Goal: Task Accomplishment & Management: Manage account settings

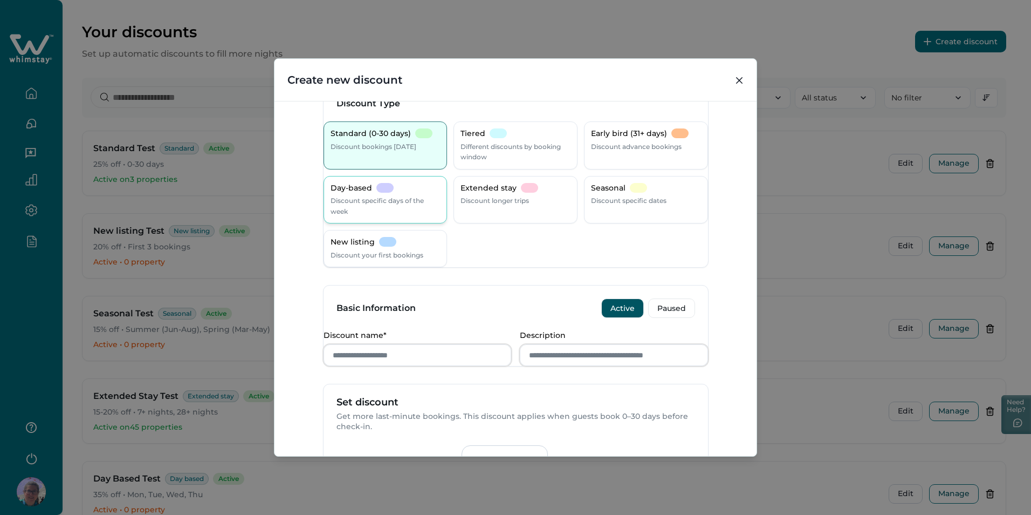
scroll to position [54, 0]
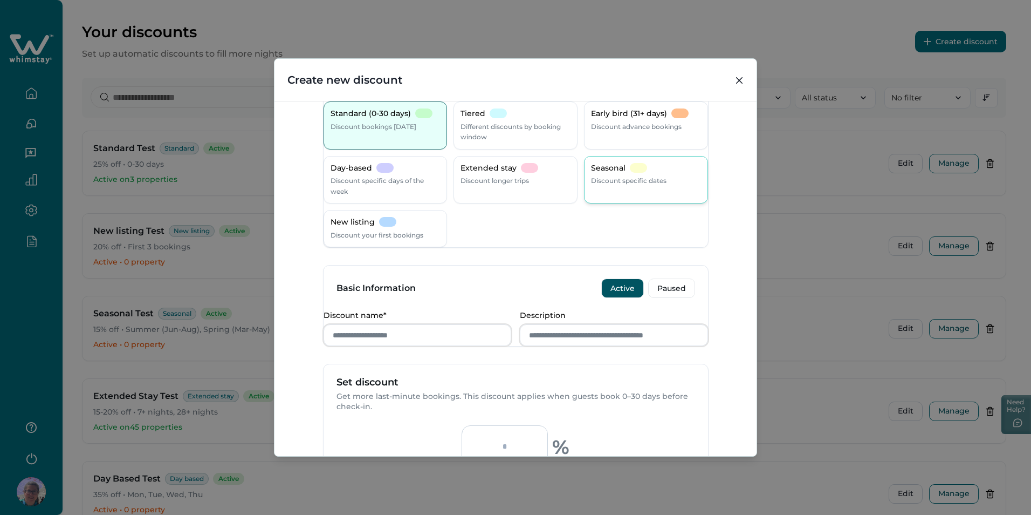
click at [643, 177] on p "Discount specific dates" at bounding box center [629, 180] width 76 height 11
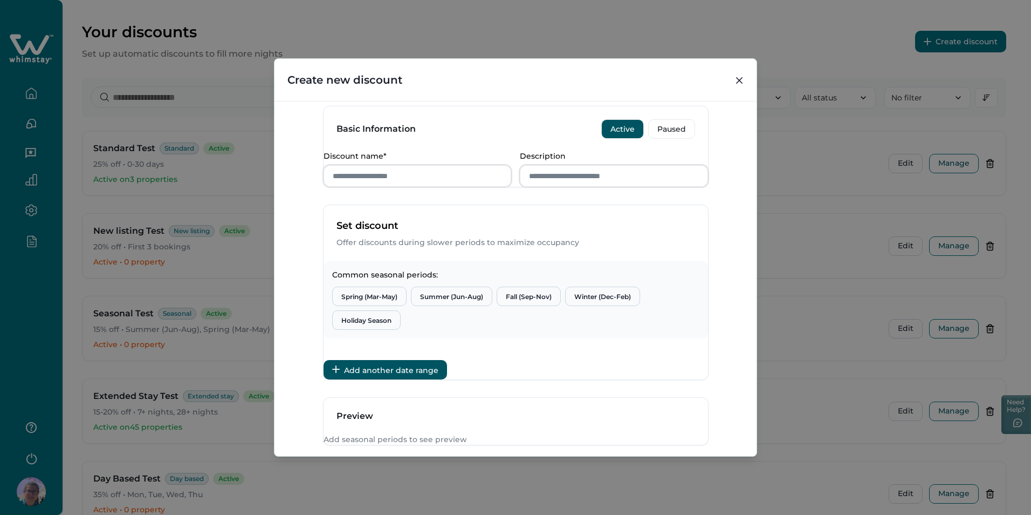
scroll to position [216, 0]
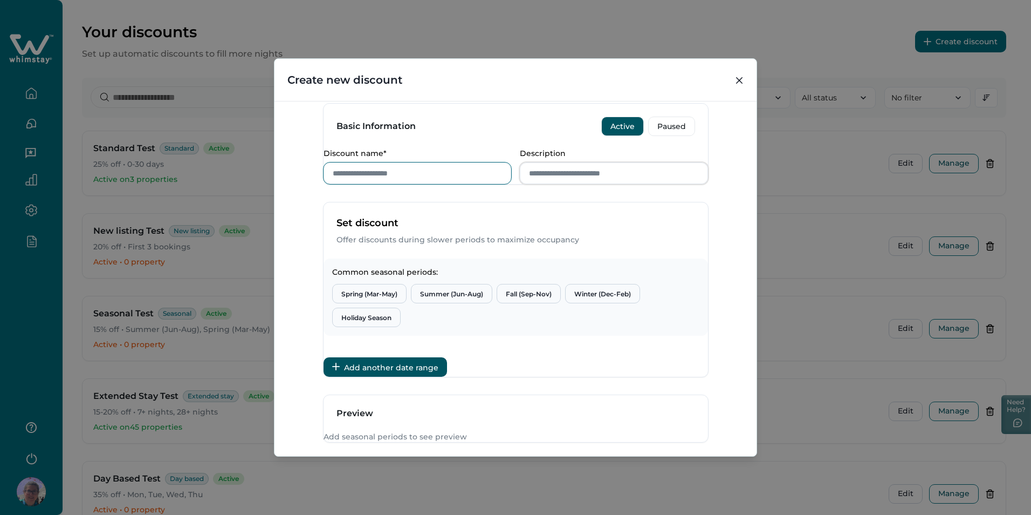
click at [405, 184] on input "Discount name*" at bounding box center [418, 173] width 188 height 22
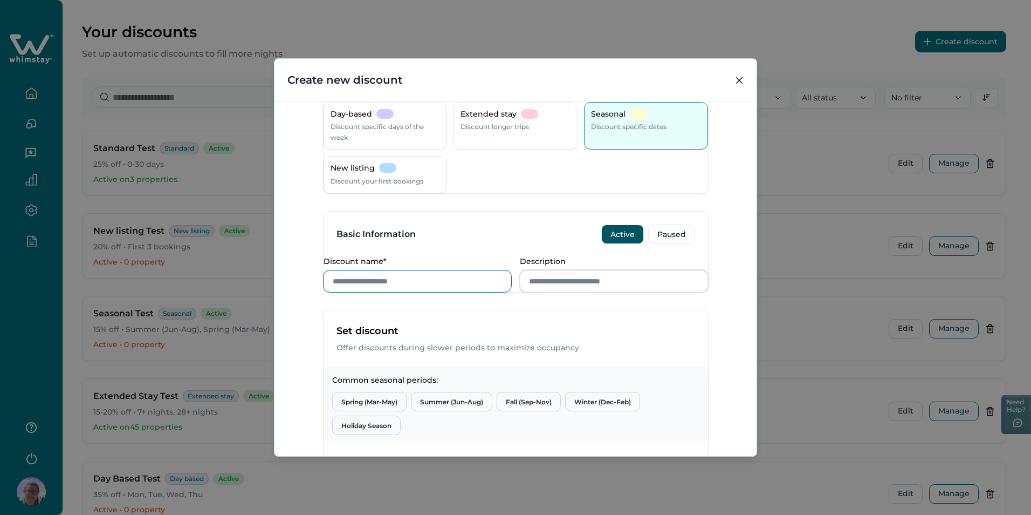
scroll to position [0, 0]
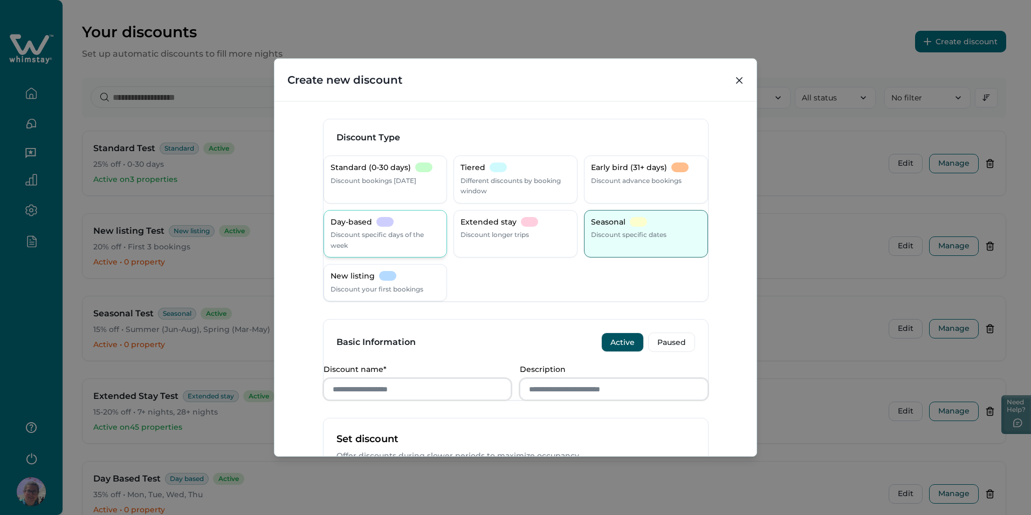
click at [396, 232] on p "Discount specific days of the week" at bounding box center [386, 239] width 110 height 21
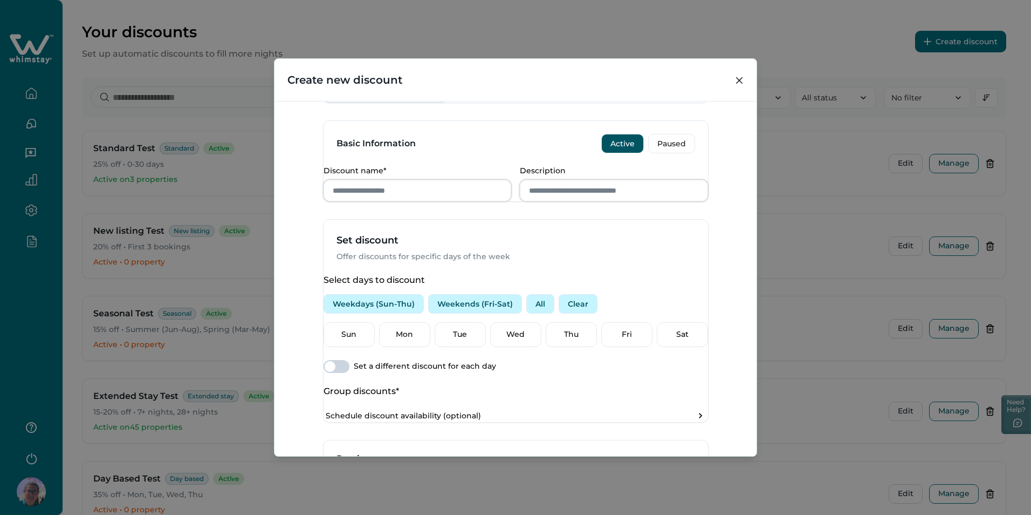
scroll to position [216, 0]
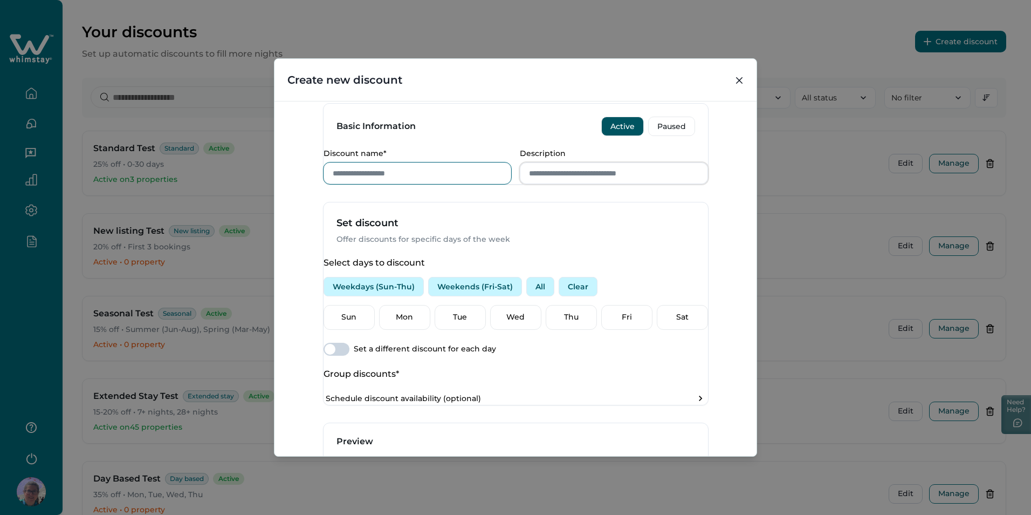
click at [408, 183] on input "Discount name*" at bounding box center [418, 173] width 188 height 22
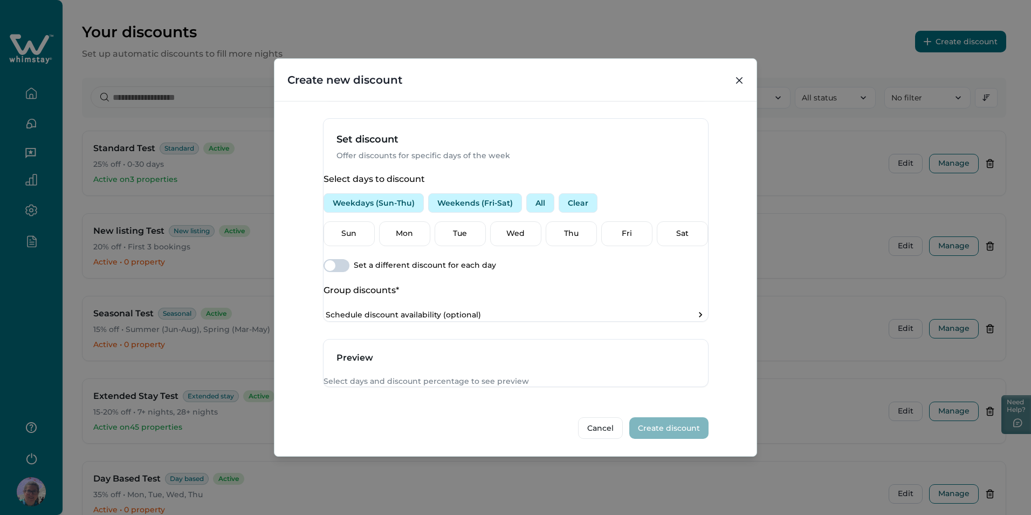
scroll to position [351, 0]
type input "****"
click at [549, 193] on button "All" at bounding box center [540, 202] width 28 height 19
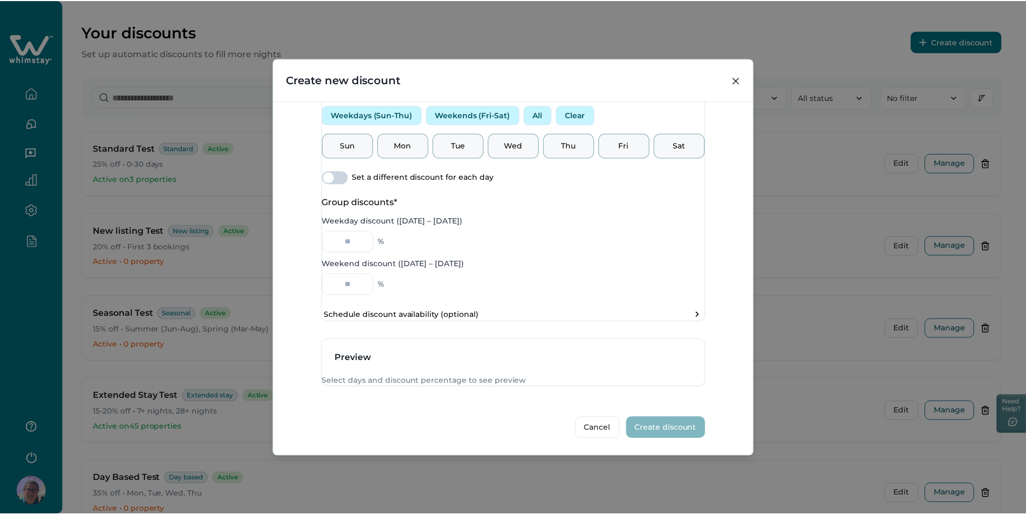
scroll to position [439, 0]
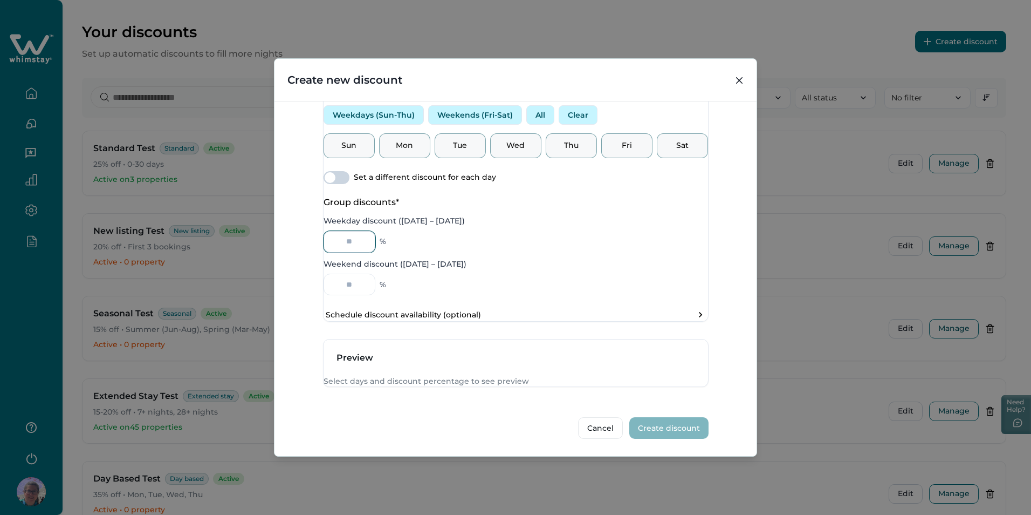
click at [374, 231] on input "Weekday discount ([DATE] – [DATE])" at bounding box center [350, 242] width 52 height 22
type input "**"
click at [354, 273] on input "Weekend discount ([DATE] – [DATE])" at bounding box center [350, 284] width 52 height 22
type input "**"
click at [666, 435] on button "Create discount" at bounding box center [669, 428] width 79 height 22
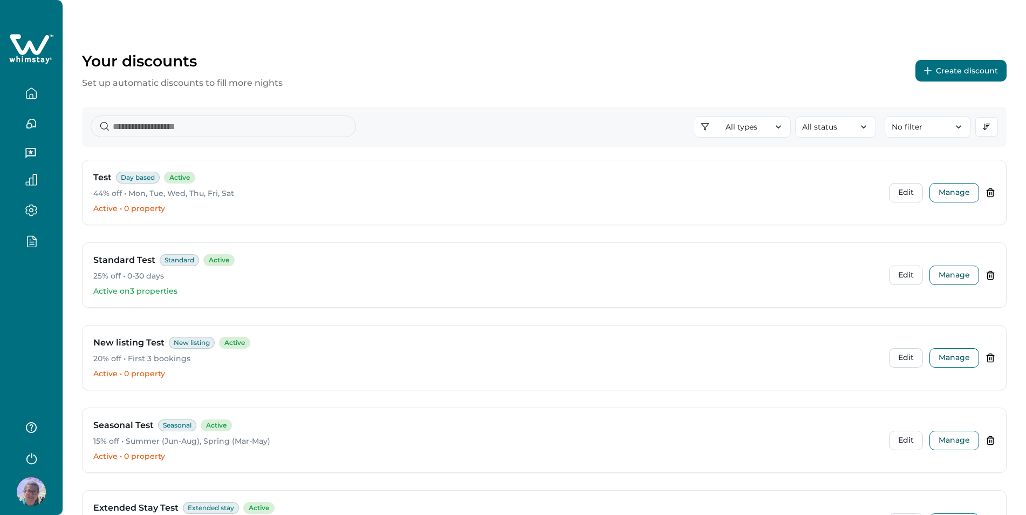
click at [945, 57] on div "Your discounts Set up automatic discounts to fill more nights Create discount" at bounding box center [544, 71] width 925 height 38
click at [940, 72] on button "Create discount" at bounding box center [960, 71] width 91 height 22
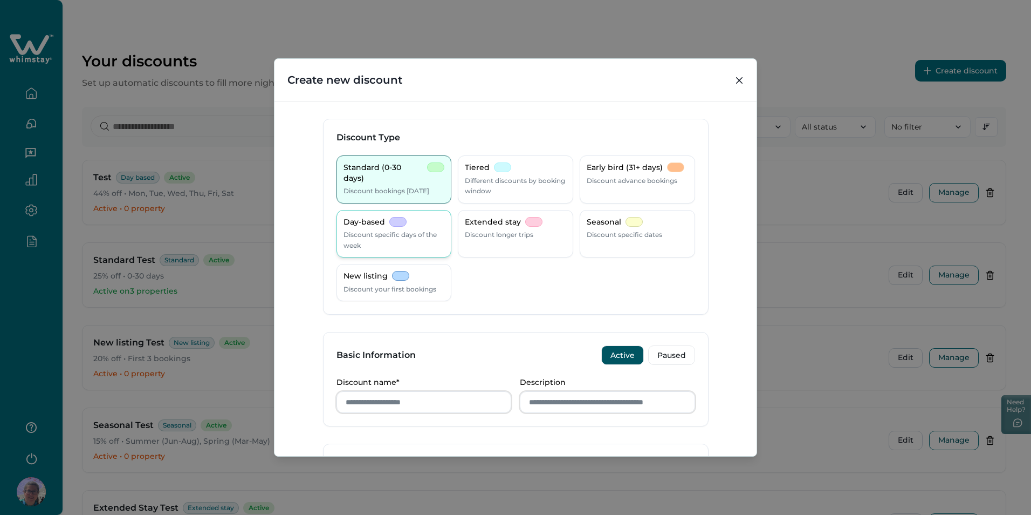
click at [378, 235] on p "Discount specific days of the week" at bounding box center [394, 239] width 101 height 21
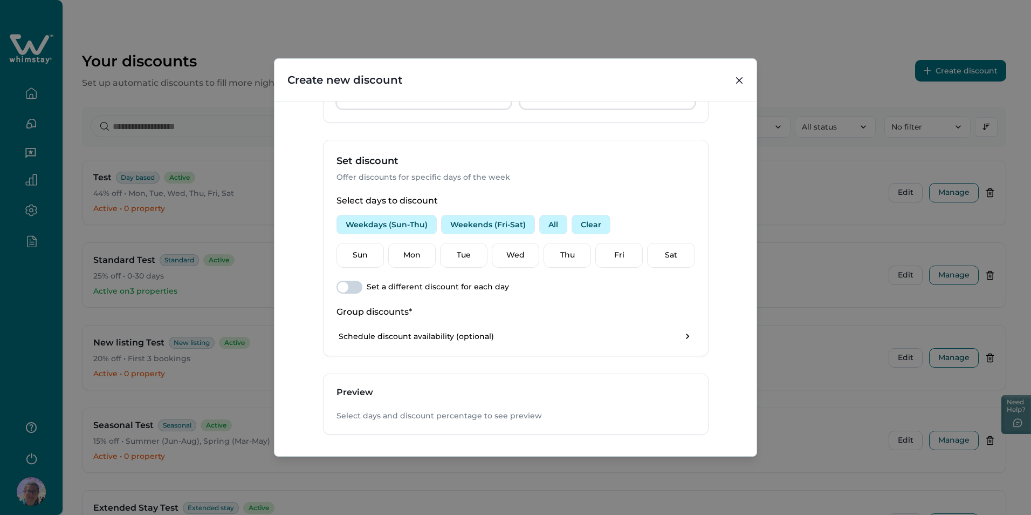
scroll to position [324, 0]
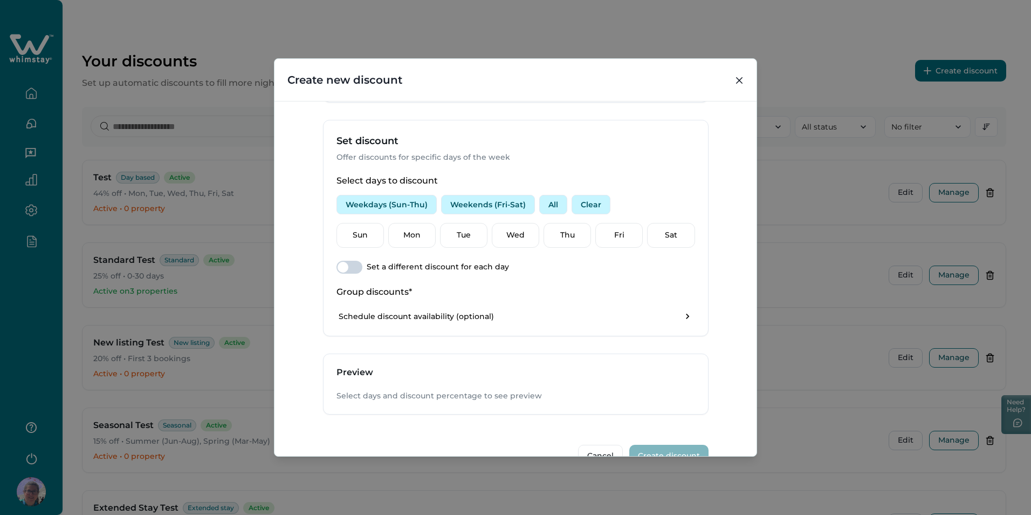
click at [545, 202] on button "All" at bounding box center [553, 204] width 28 height 19
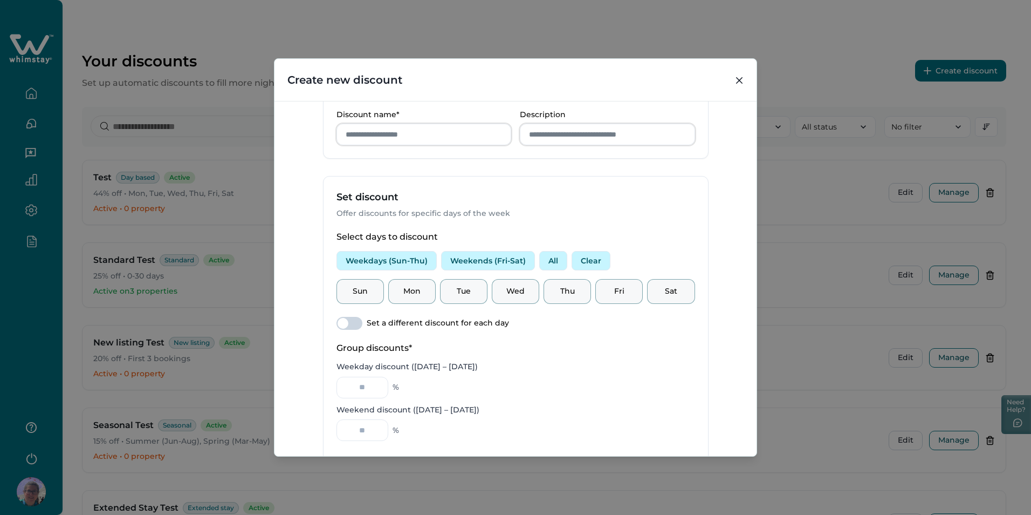
scroll to position [162, 0]
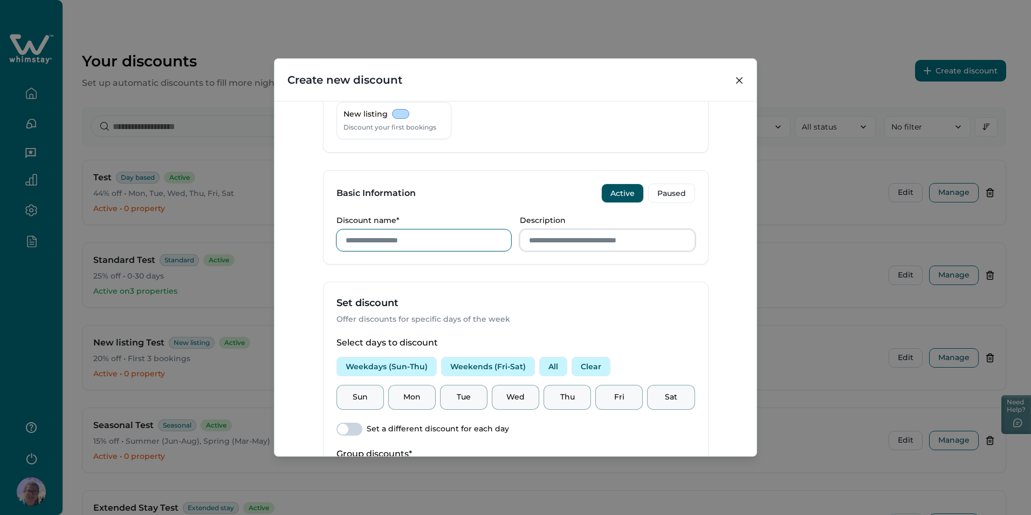
click at [373, 243] on input "Discount name*" at bounding box center [424, 240] width 175 height 22
type input "****"
type input "**"
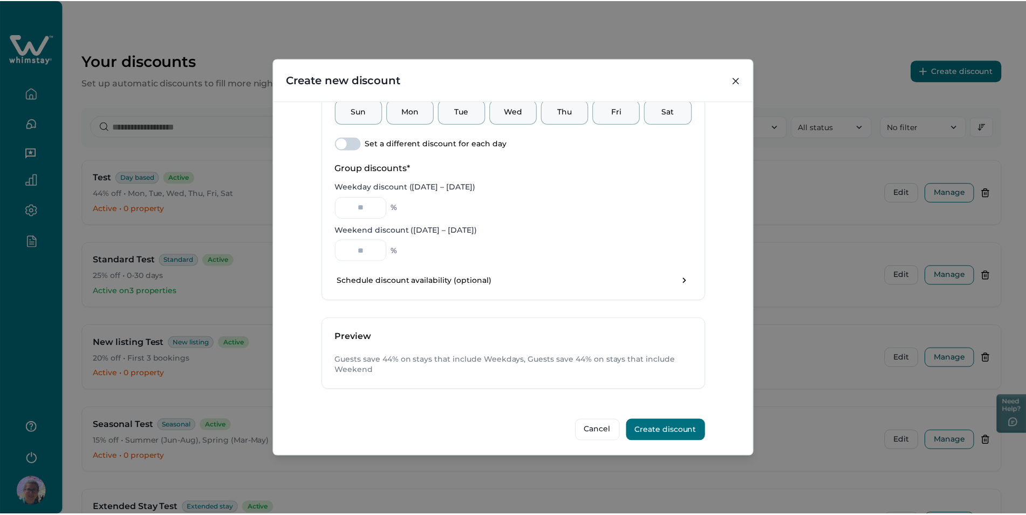
scroll to position [449, 0]
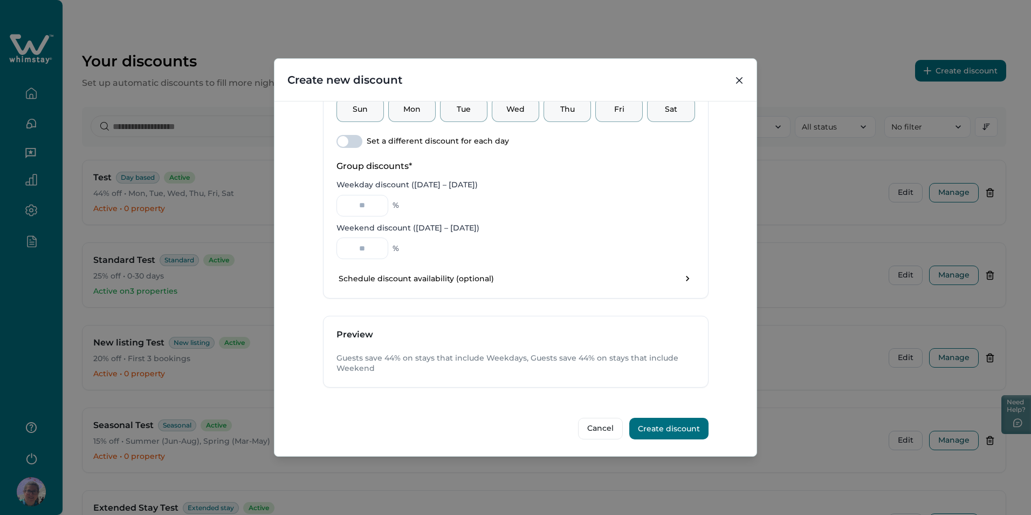
click at [676, 425] on button "Create discount" at bounding box center [669, 429] width 79 height 22
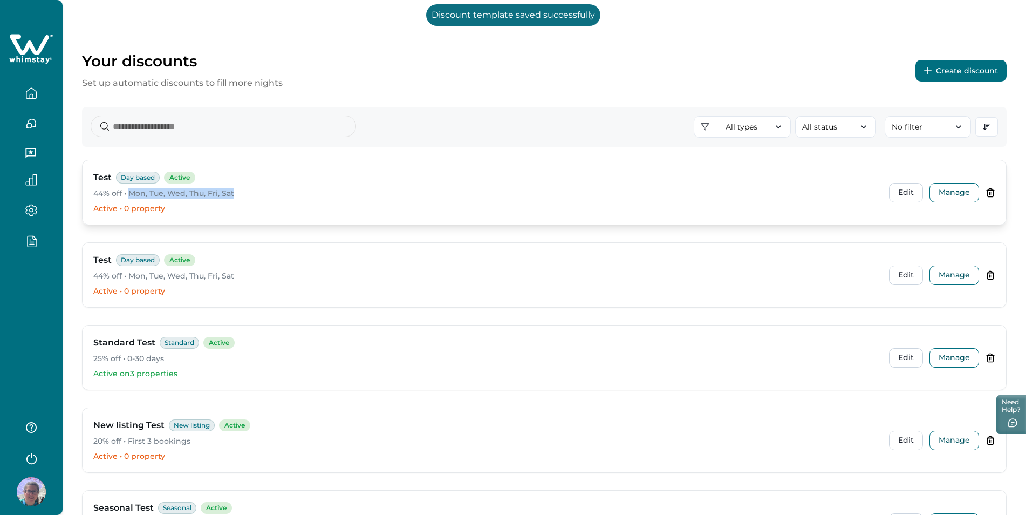
drag, startPoint x: 243, startPoint y: 186, endPoint x: 130, endPoint y: 193, distance: 113.5
click at [130, 193] on div "Test Day based Active 44% off • Mon, Tue, Wed, Thu, Fri, Sat" at bounding box center [486, 185] width 787 height 28
click at [130, 193] on p "44% off • Mon, Tue, Wed, Thu, Fri, Sat" at bounding box center [486, 193] width 787 height 11
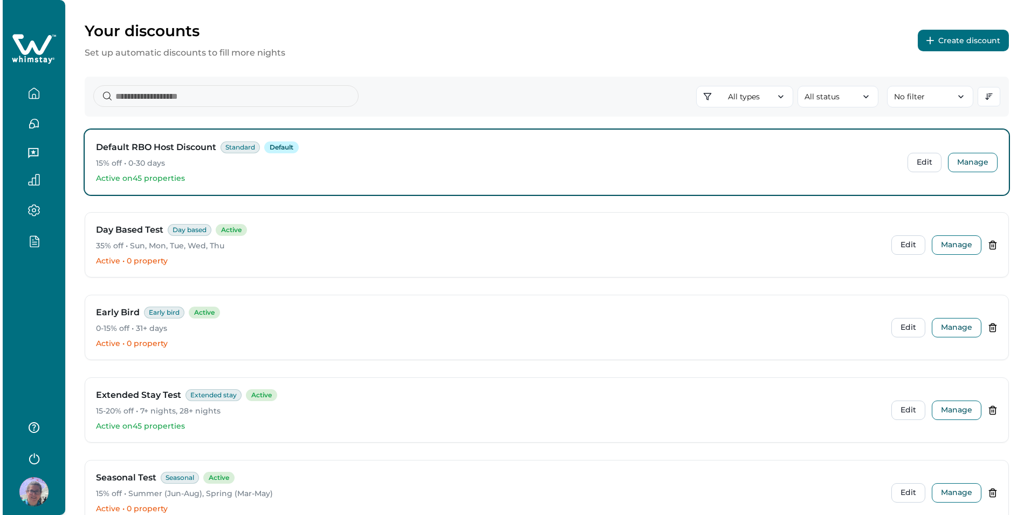
scroll to position [54, 0]
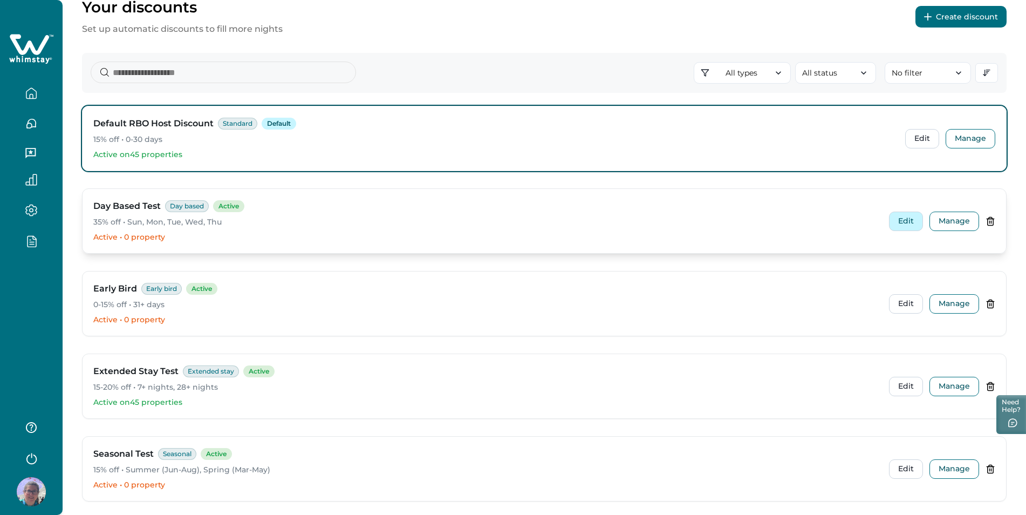
click at [899, 220] on button "Edit" at bounding box center [906, 220] width 34 height 19
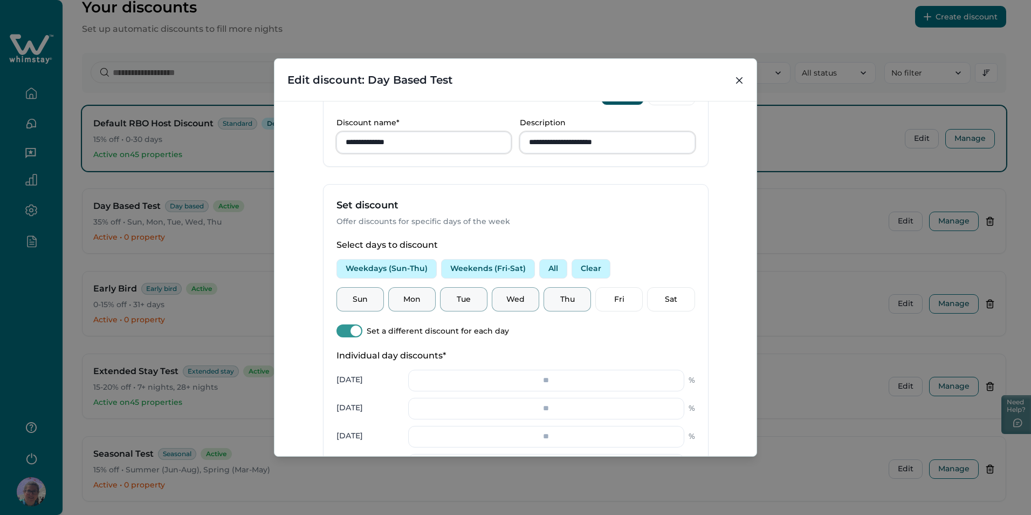
scroll to position [216, 0]
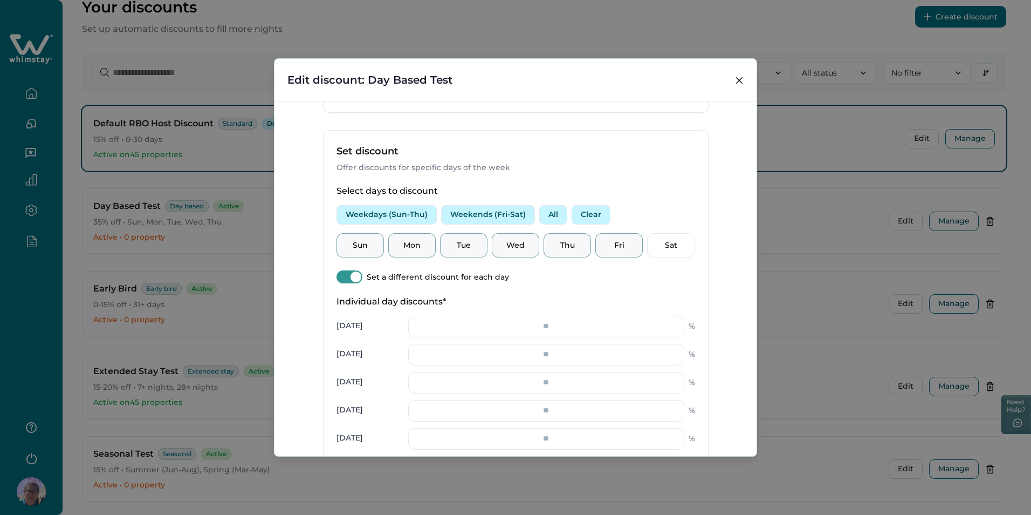
click at [618, 244] on p "Fri" at bounding box center [619, 245] width 33 height 11
click at [681, 243] on p "Sat" at bounding box center [670, 245] width 33 height 11
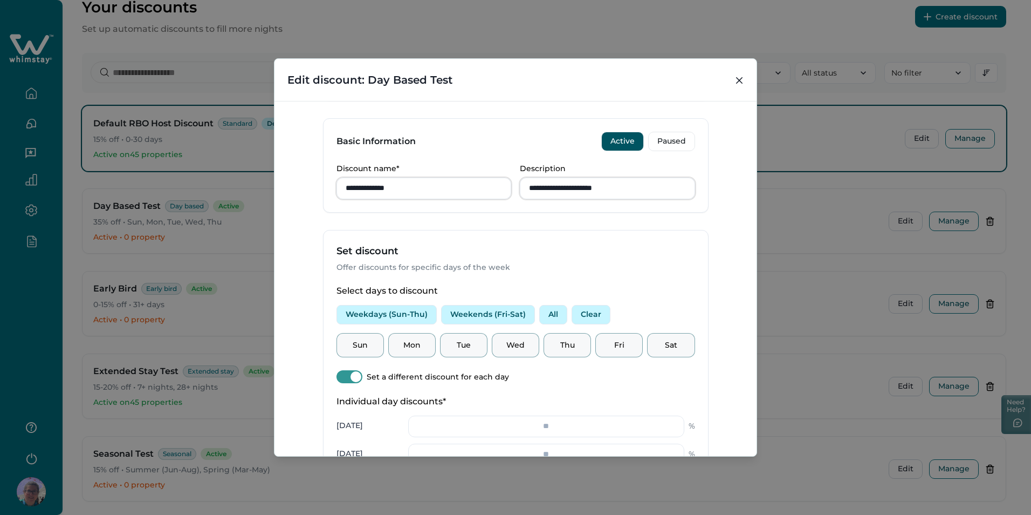
scroll to position [95, 0]
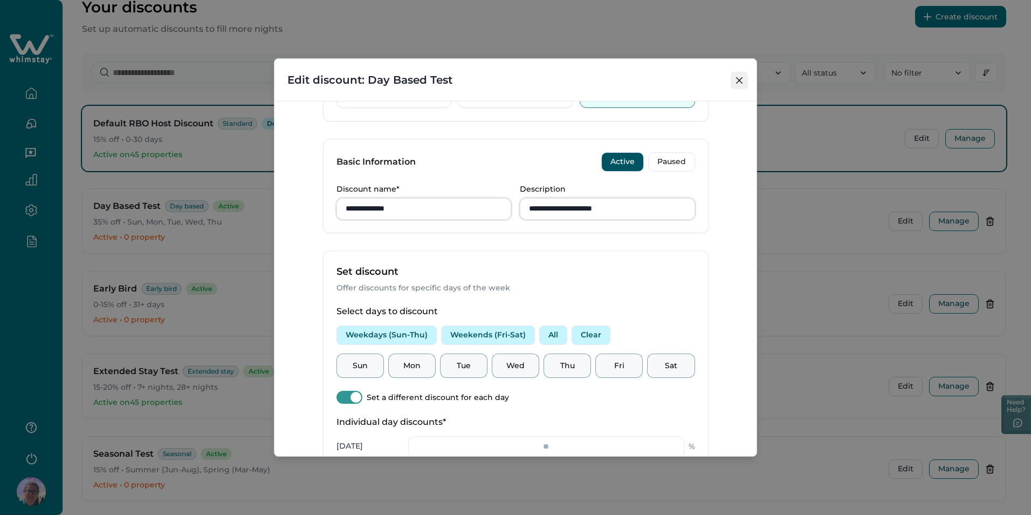
click at [736, 81] on icon "Close" at bounding box center [739, 80] width 6 height 6
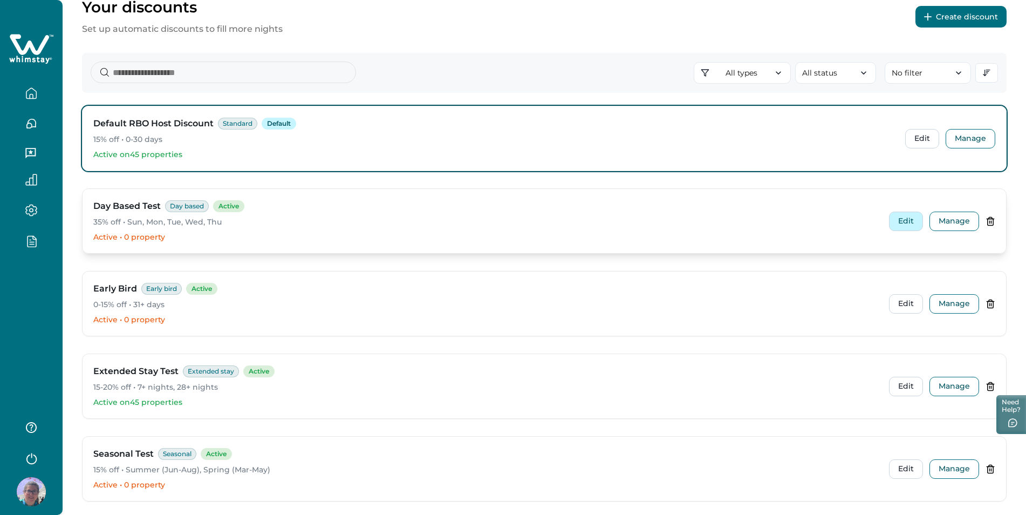
click at [909, 227] on button "Edit" at bounding box center [906, 220] width 34 height 19
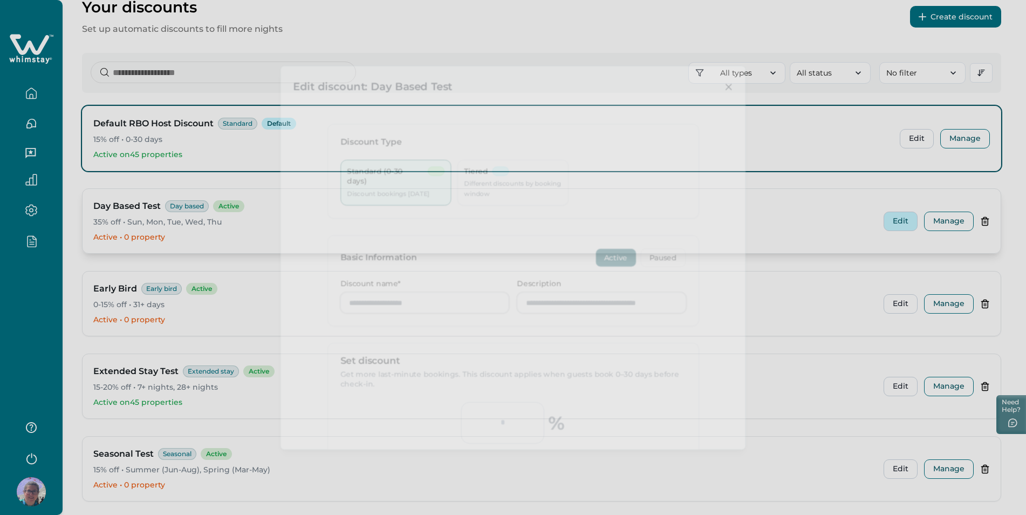
type input "**********"
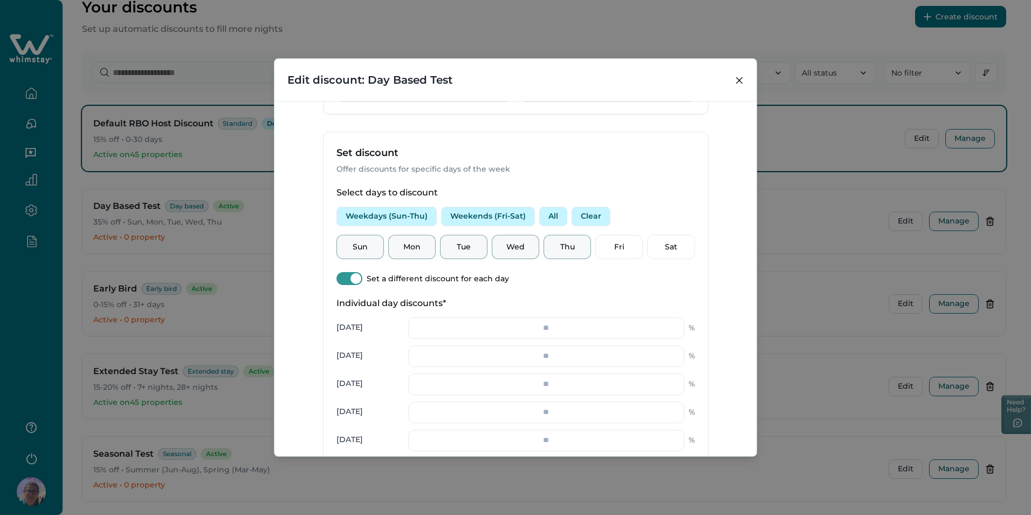
scroll to position [201, 0]
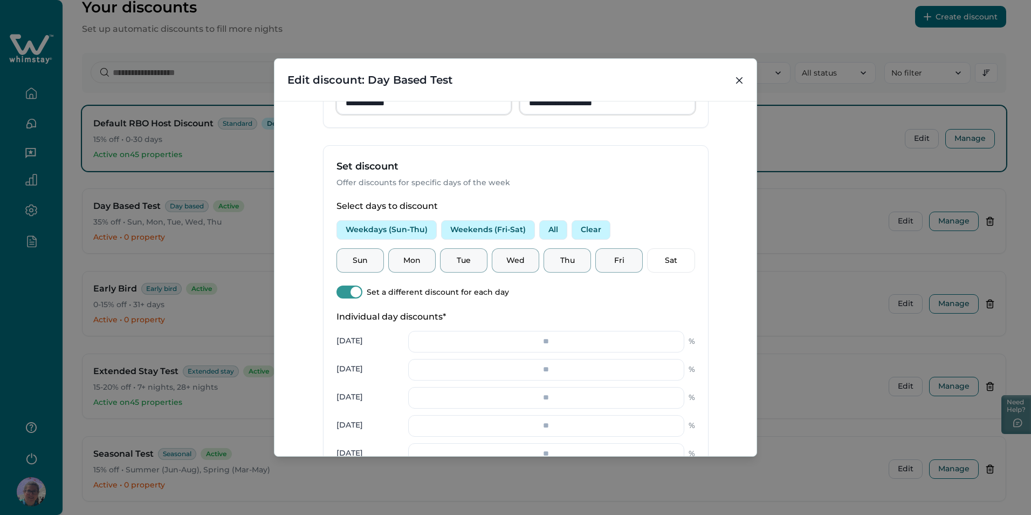
click at [611, 258] on p "Fri" at bounding box center [619, 260] width 33 height 11
click at [654, 259] on p "Sat" at bounding box center [670, 260] width 33 height 11
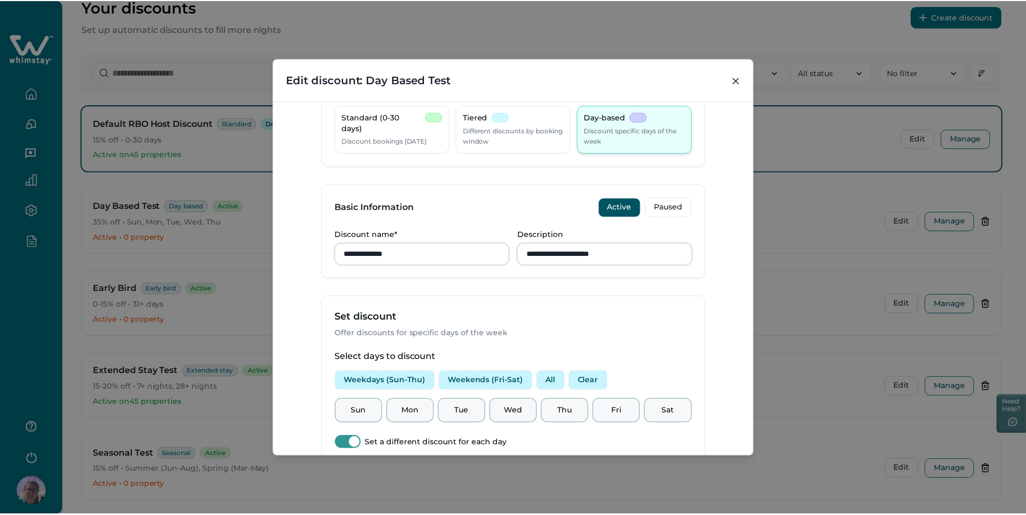
scroll to position [0, 0]
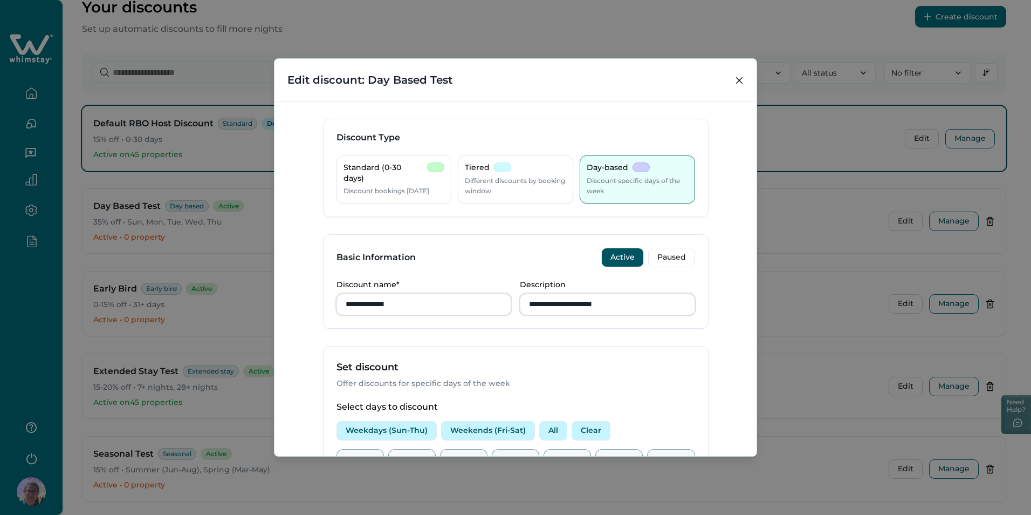
click at [454, 182] on div "Standard (0-30 days) Discount bookings within 30 days Tiered Different discount…" at bounding box center [516, 179] width 359 height 48
click at [507, 182] on p "Different discounts by booking window" at bounding box center [515, 185] width 101 height 21
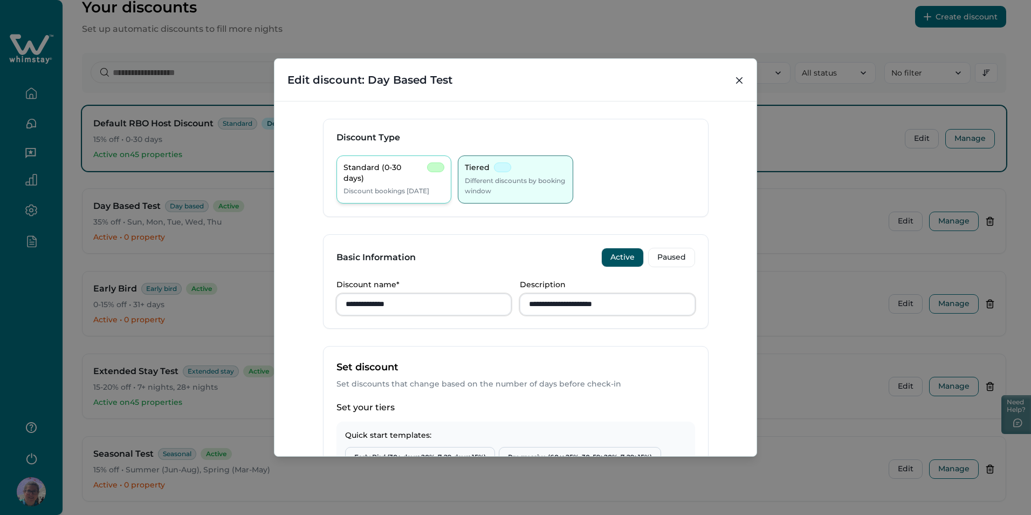
click at [409, 186] on p "Discount bookings [DATE]" at bounding box center [387, 191] width 86 height 11
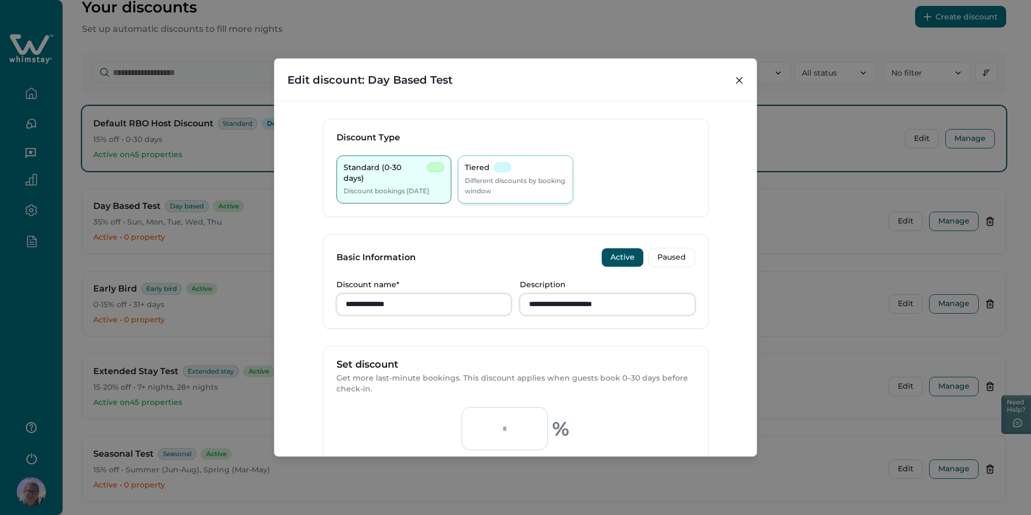
click at [490, 183] on p "Different discounts by booking window" at bounding box center [515, 185] width 101 height 21
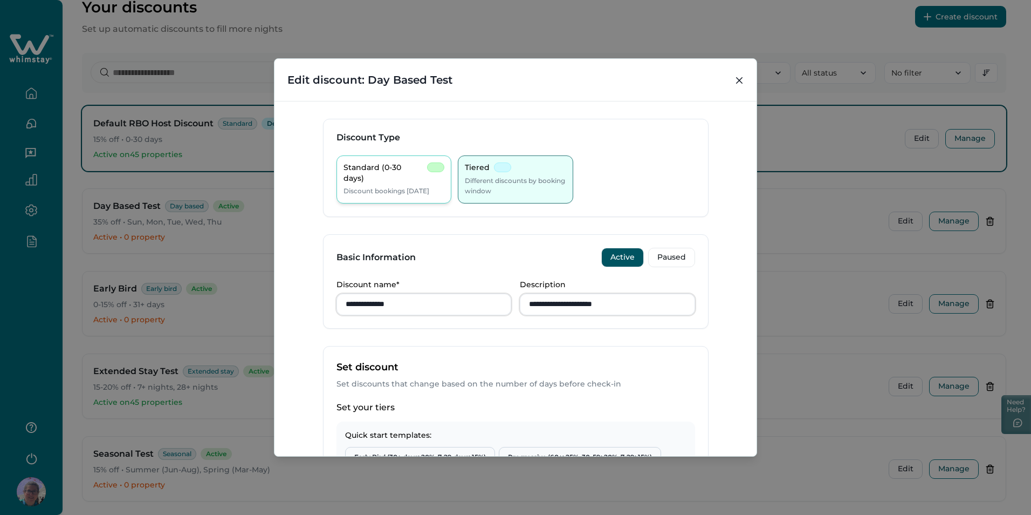
click at [411, 186] on p "Discount bookings [DATE]" at bounding box center [387, 191] width 86 height 11
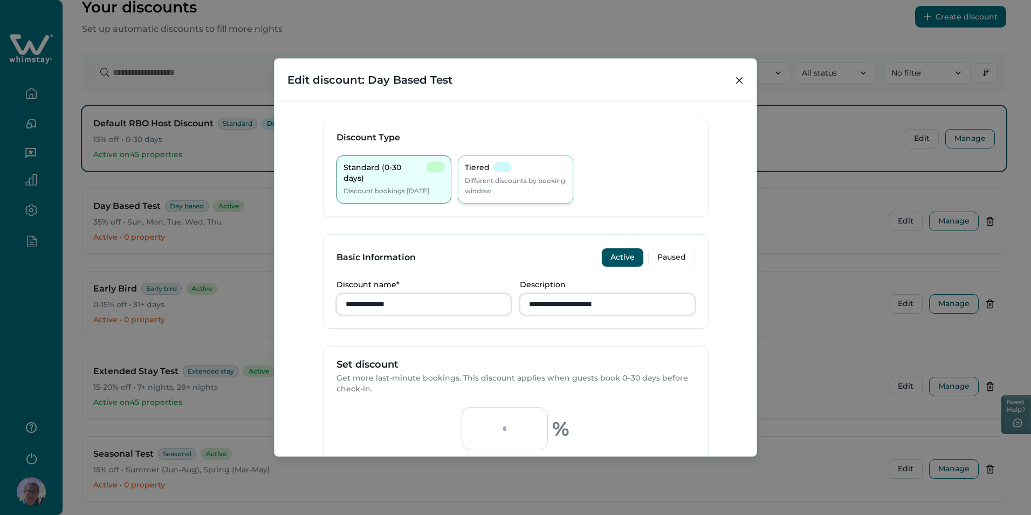
click at [495, 187] on p "Different discounts by booking window" at bounding box center [515, 185] width 101 height 21
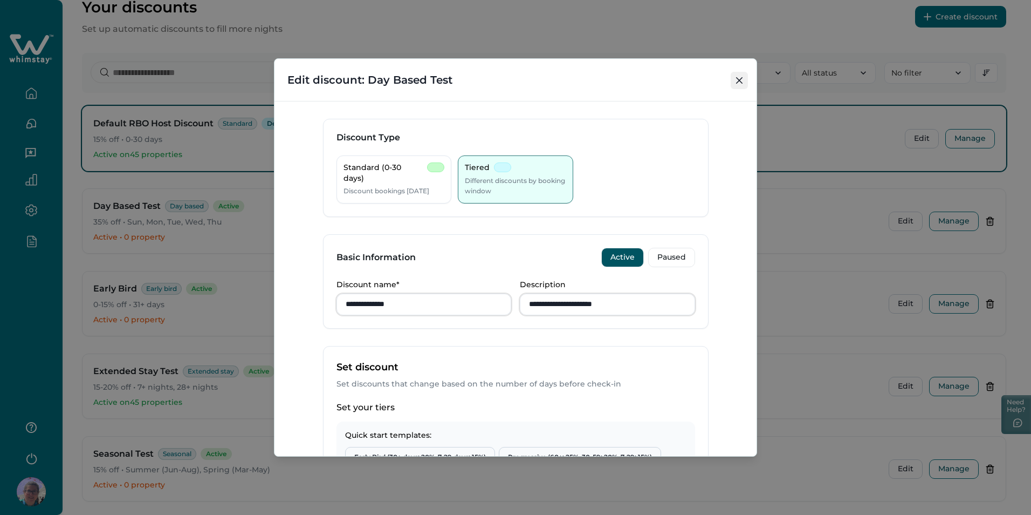
click at [738, 81] on icon "Close" at bounding box center [739, 80] width 6 height 6
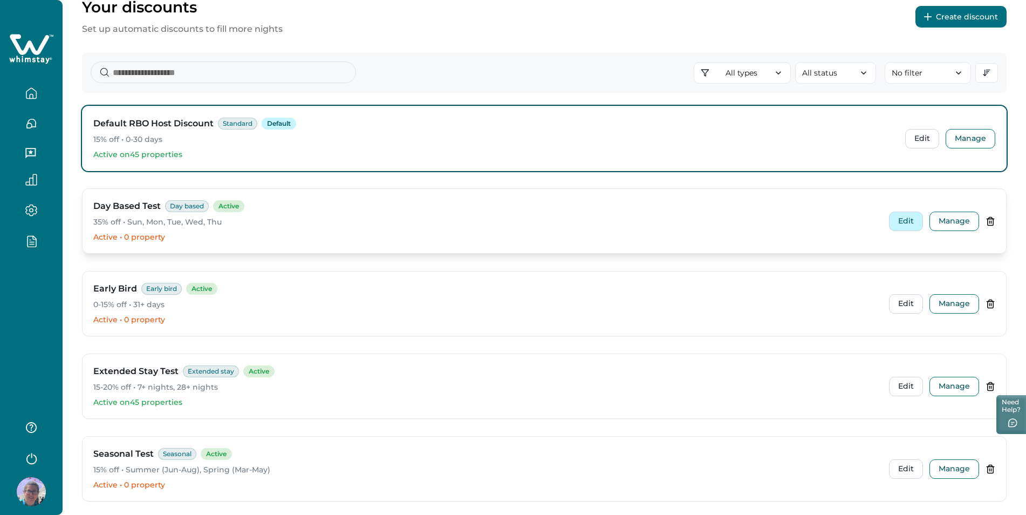
click at [896, 220] on button "Edit" at bounding box center [906, 220] width 34 height 19
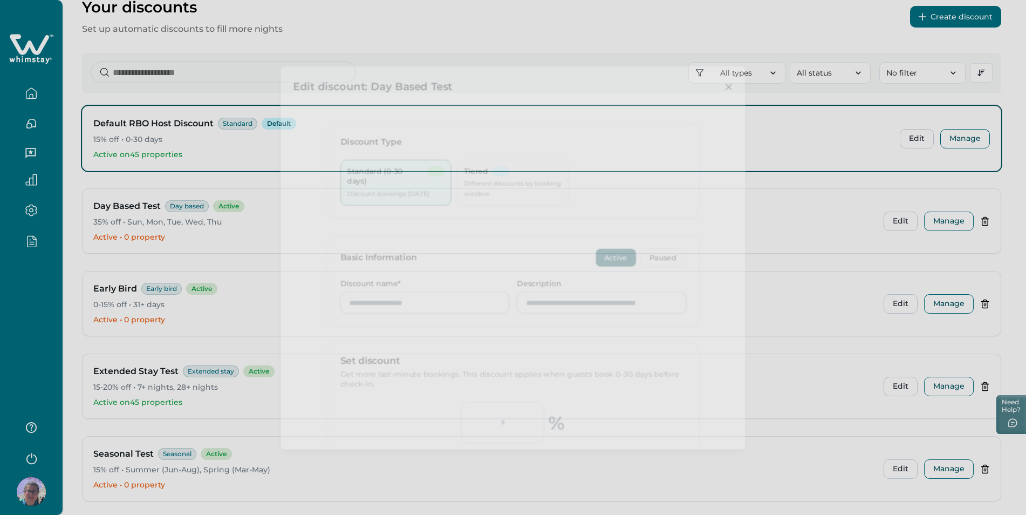
type input "**********"
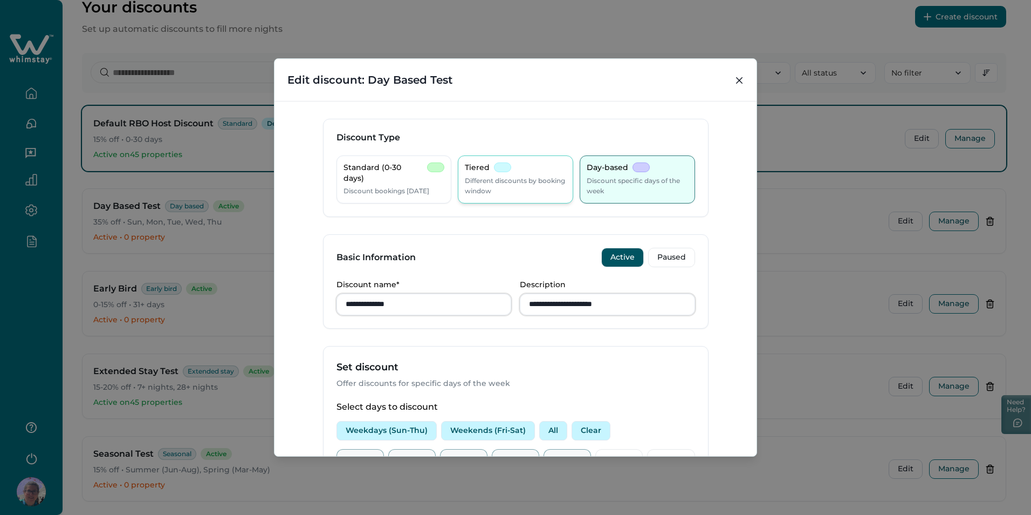
click at [470, 190] on p "Different discounts by booking window" at bounding box center [515, 185] width 101 height 21
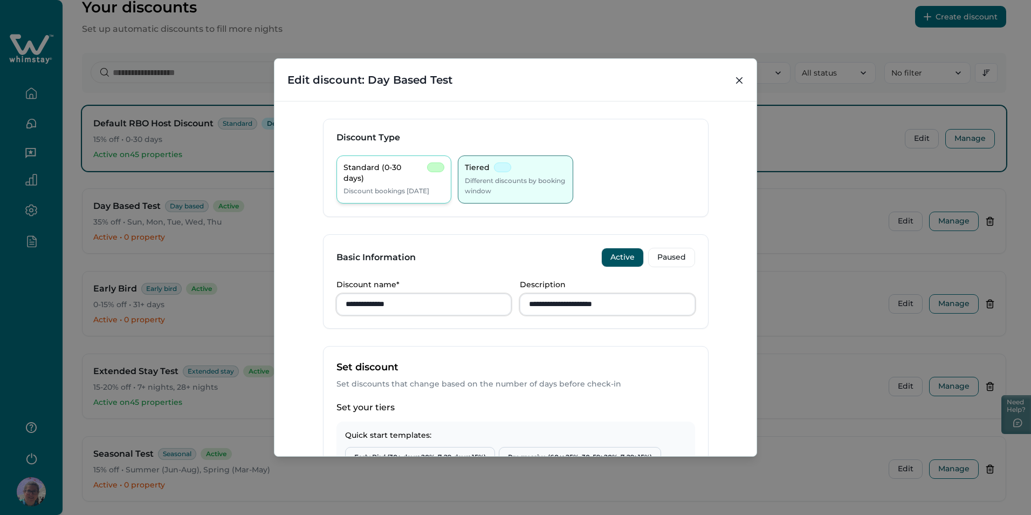
click at [414, 186] on p "Discount bookings [DATE]" at bounding box center [387, 191] width 86 height 11
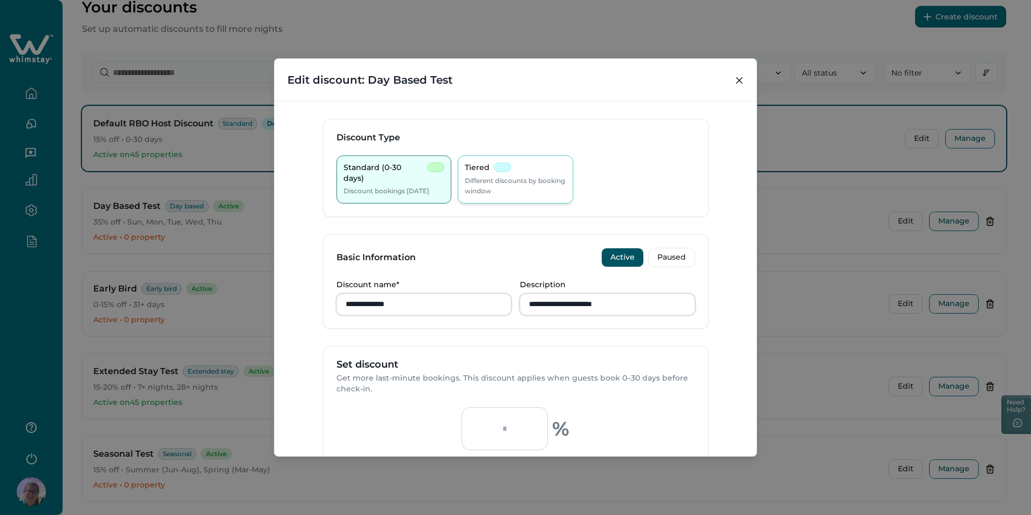
drag, startPoint x: 491, startPoint y: 184, endPoint x: 485, endPoint y: 183, distance: 6.0
click at [489, 184] on p "Different discounts by booking window" at bounding box center [515, 185] width 101 height 21
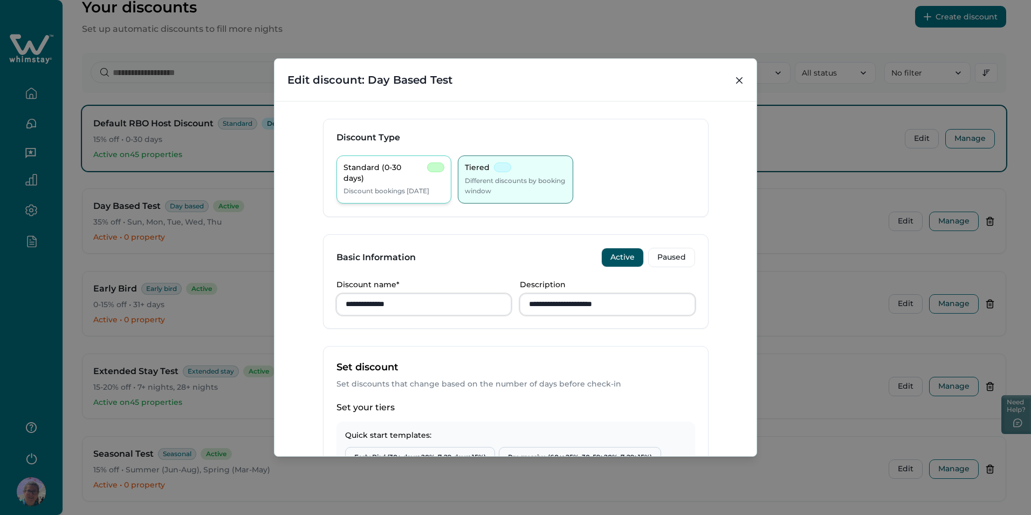
drag, startPoint x: 485, startPoint y: 183, endPoint x: 411, endPoint y: 186, distance: 74.5
click at [397, 186] on p "Discount bookings [DATE]" at bounding box center [387, 191] width 86 height 11
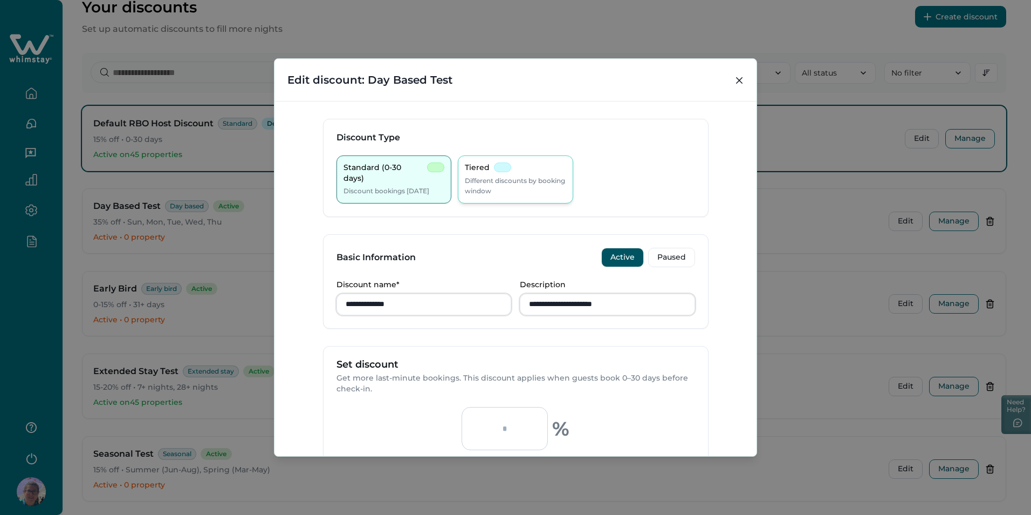
click at [510, 186] on p "Different discounts by booking window" at bounding box center [515, 185] width 101 height 21
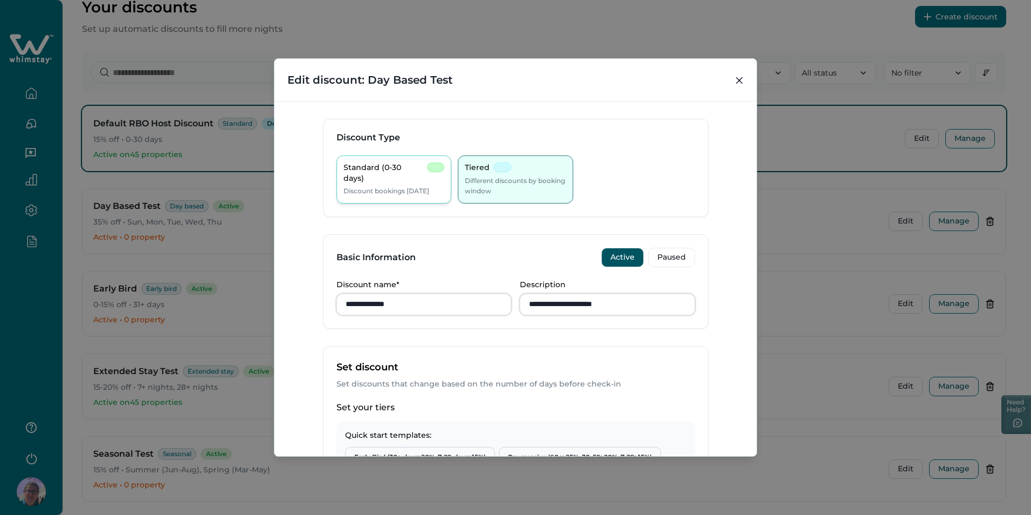
click at [412, 188] on p "Discount bookings [DATE]" at bounding box center [387, 191] width 86 height 11
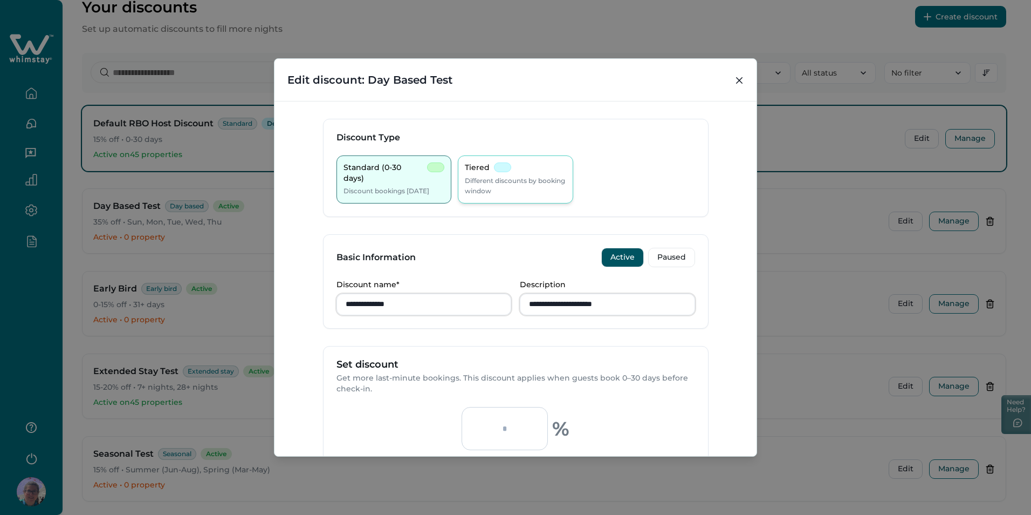
click at [500, 189] on p "Different discounts by booking window" at bounding box center [515, 185] width 101 height 21
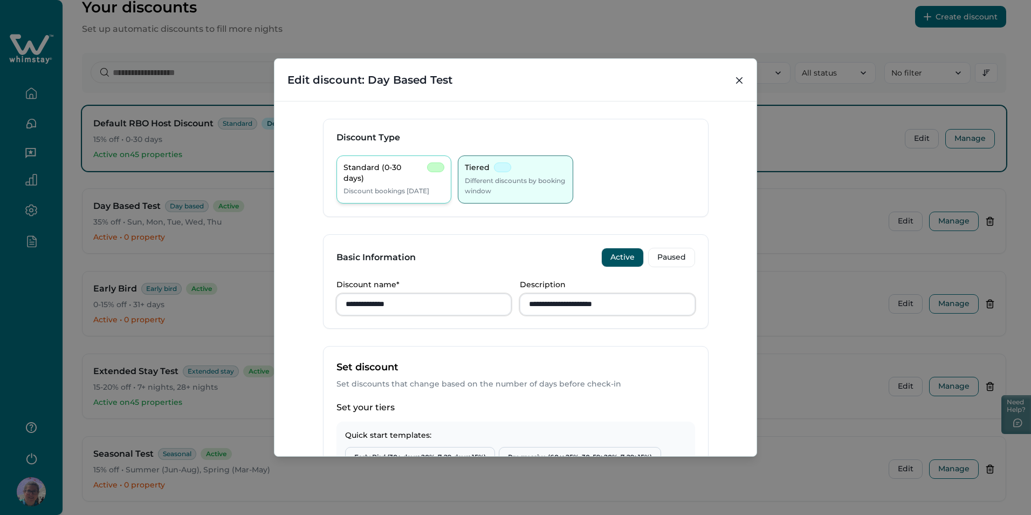
click at [389, 189] on p "Discount bookings [DATE]" at bounding box center [387, 191] width 86 height 11
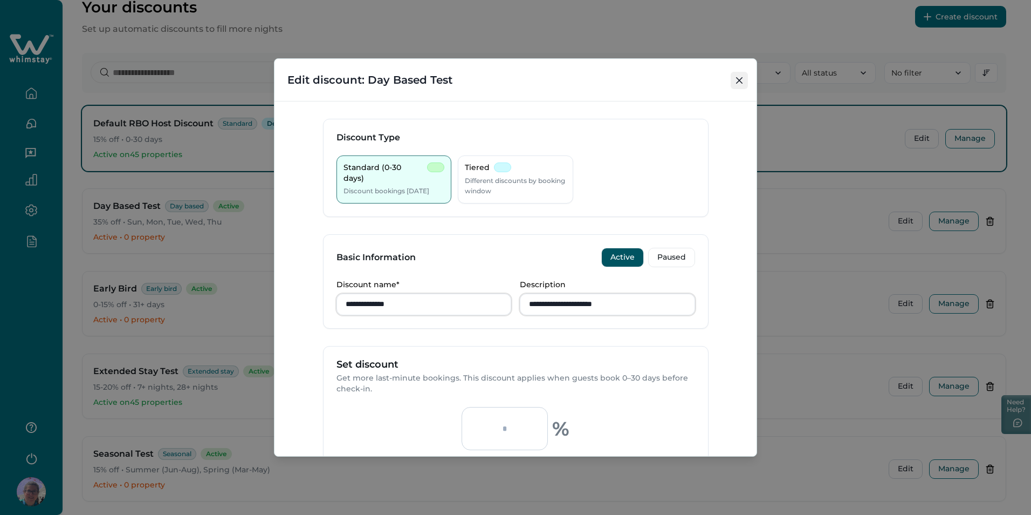
click at [745, 73] on button "Close" at bounding box center [739, 80] width 17 height 17
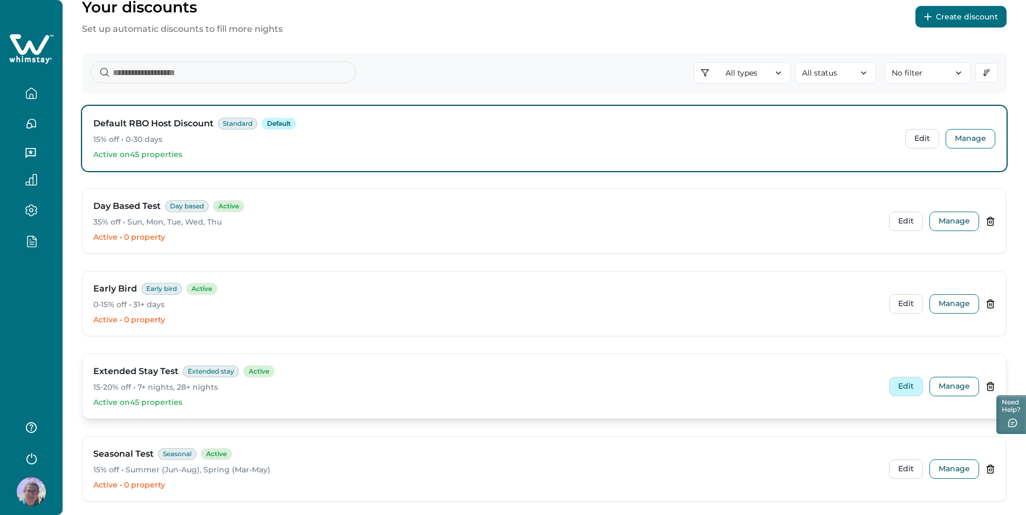
click at [902, 383] on button "Edit" at bounding box center [906, 386] width 34 height 19
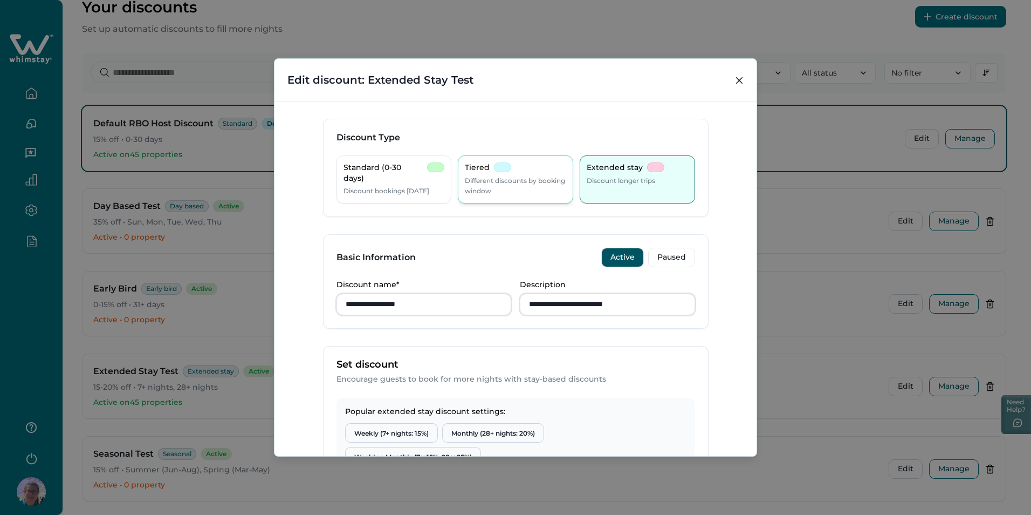
click at [511, 176] on p "Different discounts by booking window" at bounding box center [515, 185] width 101 height 21
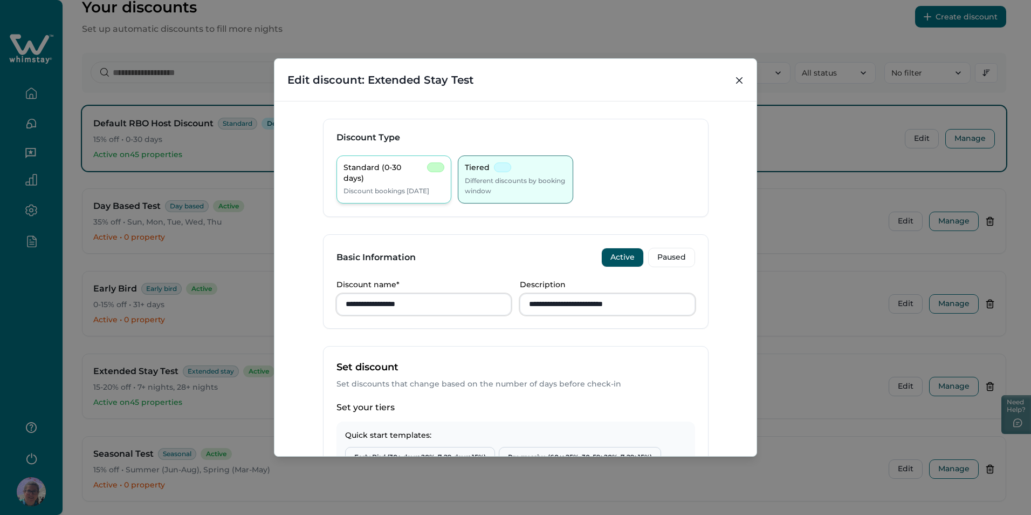
click at [384, 165] on p "Standard (0-30 days)" at bounding box center [384, 172] width 80 height 21
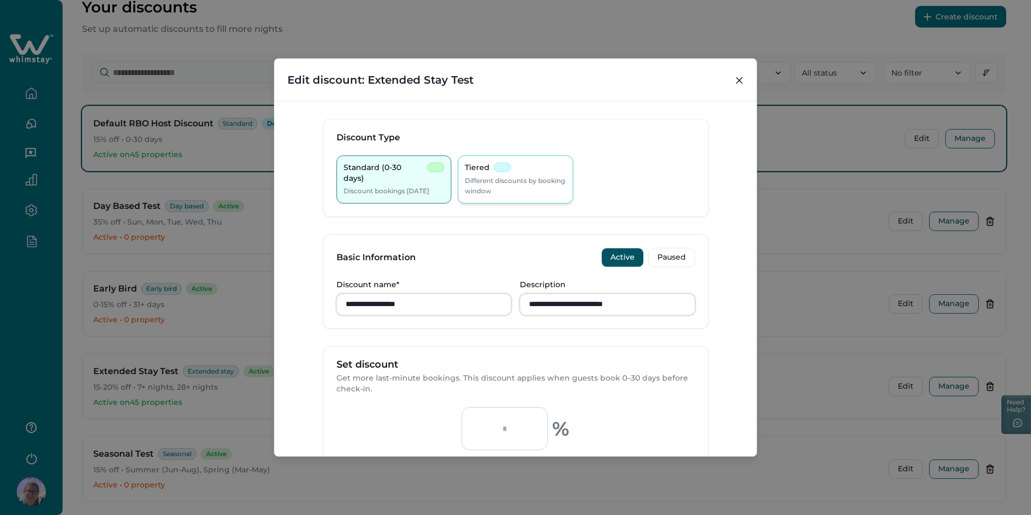
click at [512, 174] on div "Tiered Different discounts by booking window" at bounding box center [515, 179] width 101 height 34
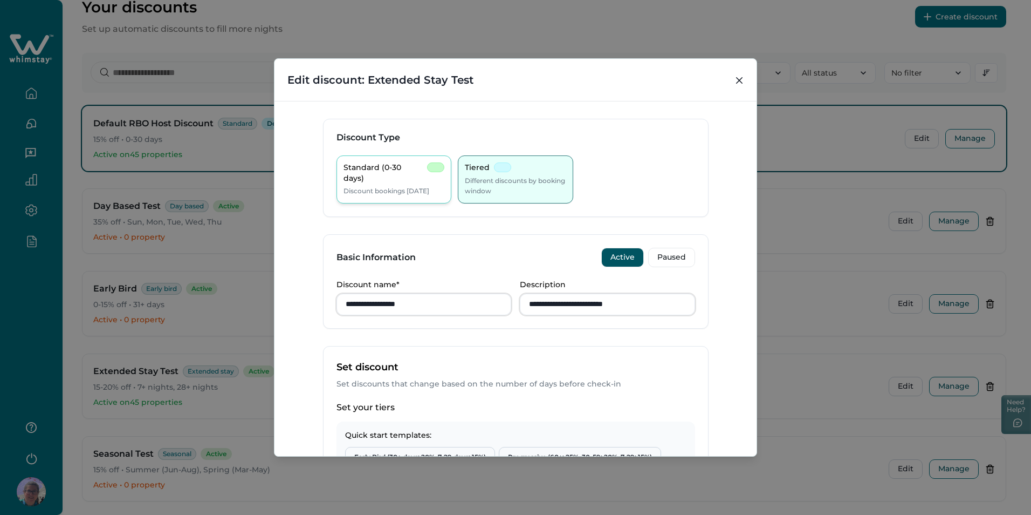
click at [412, 186] on p "Discount bookings [DATE]" at bounding box center [387, 191] width 86 height 11
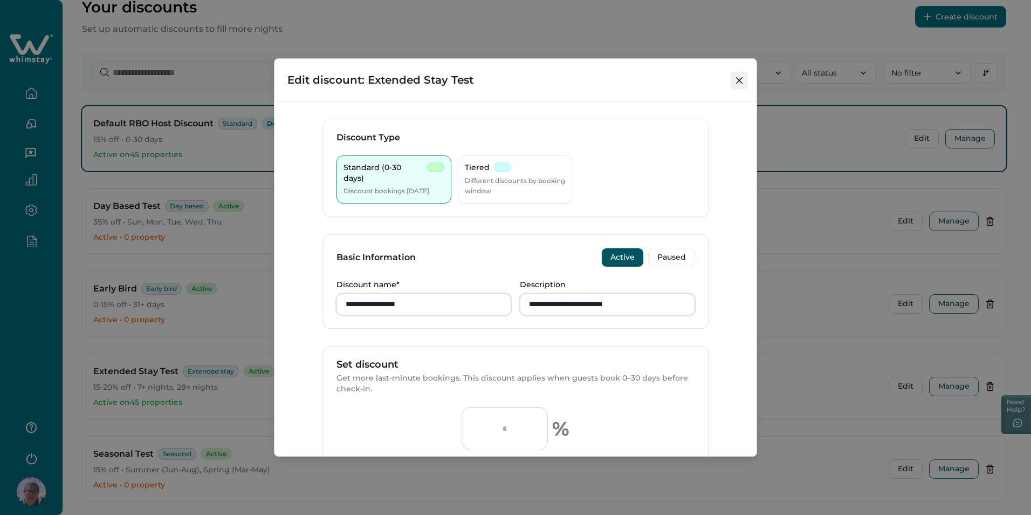
click at [737, 81] on icon "Close" at bounding box center [739, 80] width 6 height 6
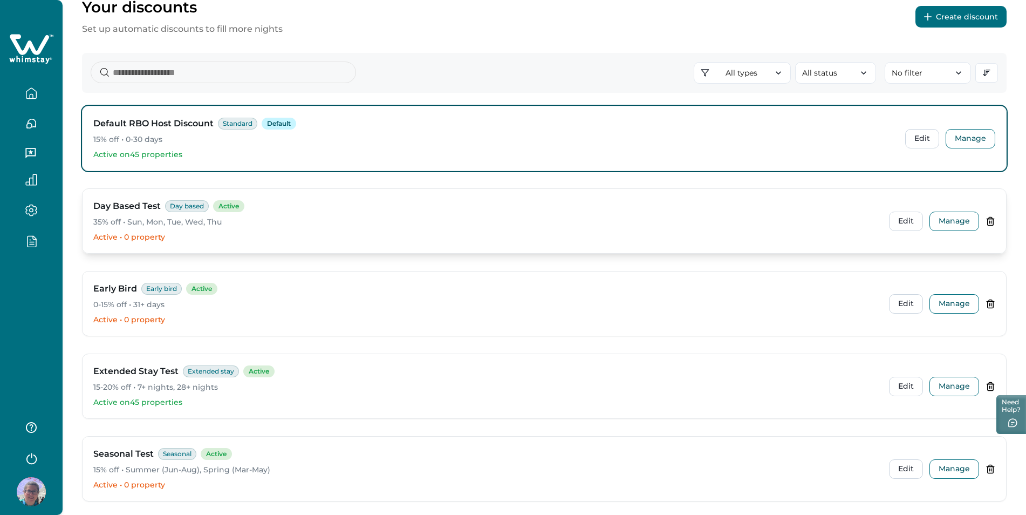
click at [902, 234] on div "Day Based Test Day based Active 35% off • Sun, Mon, Tue, Wed, Thu Active • 0 pr…" at bounding box center [545, 221] width 924 height 64
click at [904, 222] on button "Edit" at bounding box center [906, 220] width 34 height 19
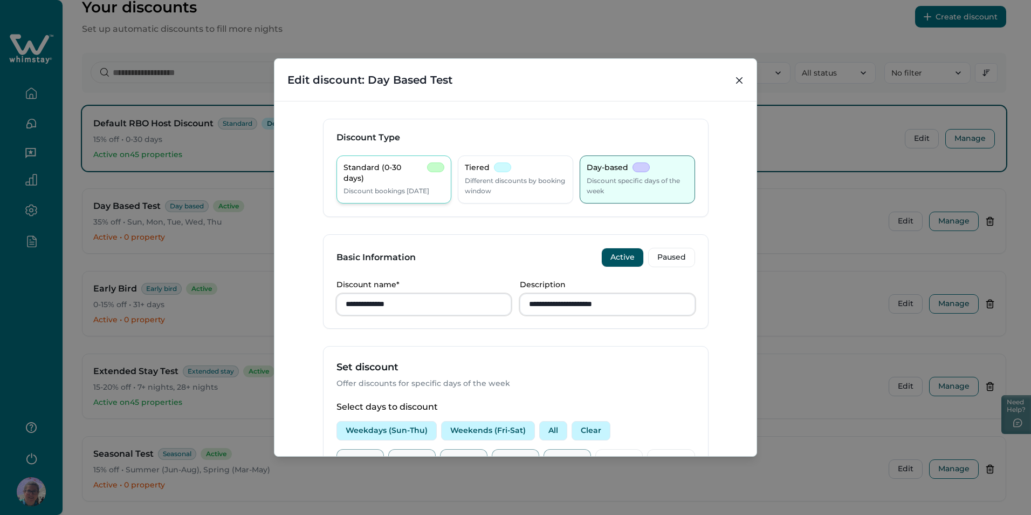
click at [425, 187] on p "Discount bookings [DATE]" at bounding box center [387, 191] width 86 height 11
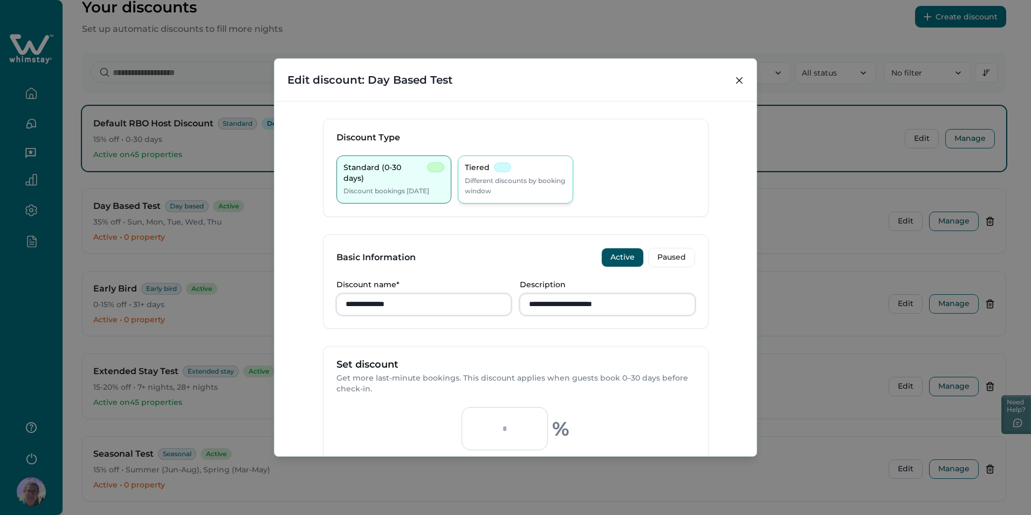
click at [504, 180] on p "Different discounts by booking window" at bounding box center [515, 185] width 101 height 21
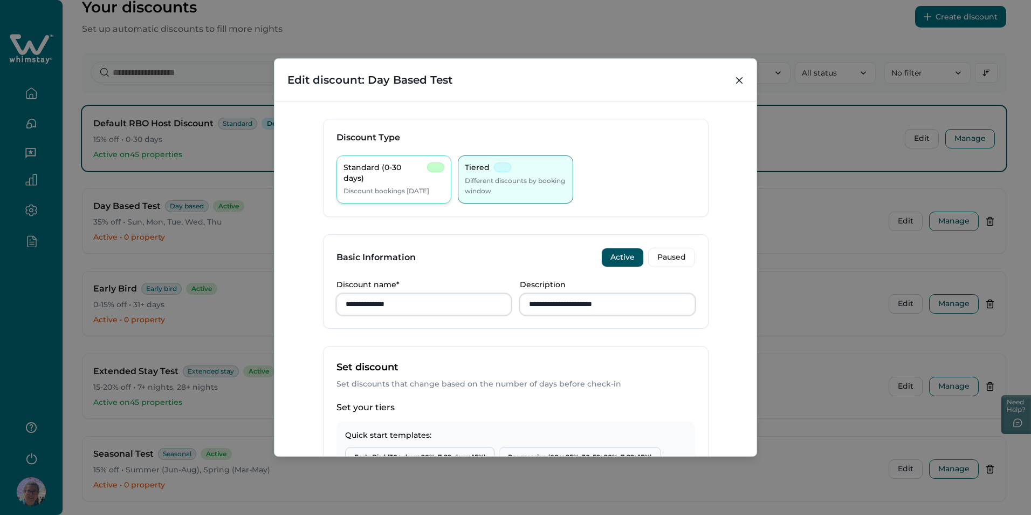
click at [400, 173] on p "Standard (0-30 days)" at bounding box center [384, 172] width 80 height 21
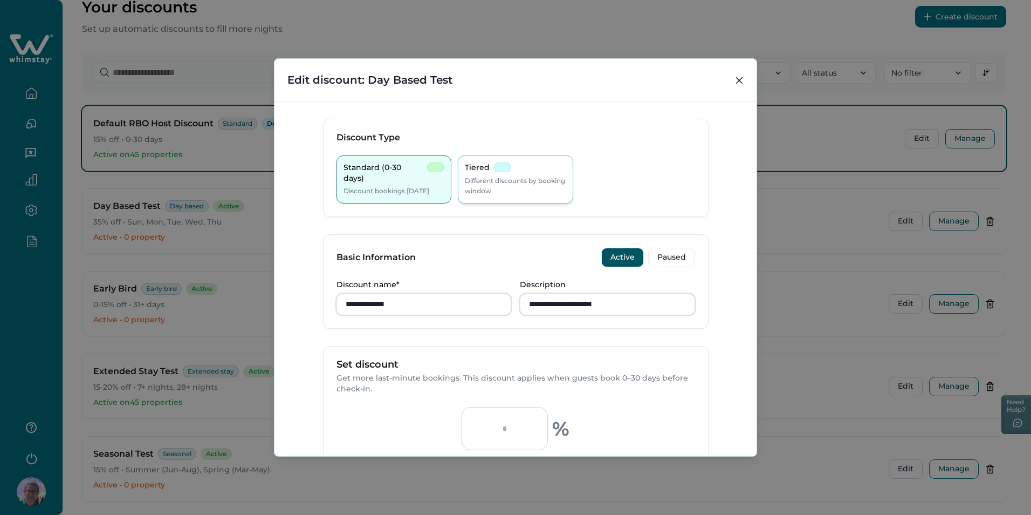
click at [517, 174] on div "Tiered Different discounts by booking window" at bounding box center [515, 179] width 101 height 34
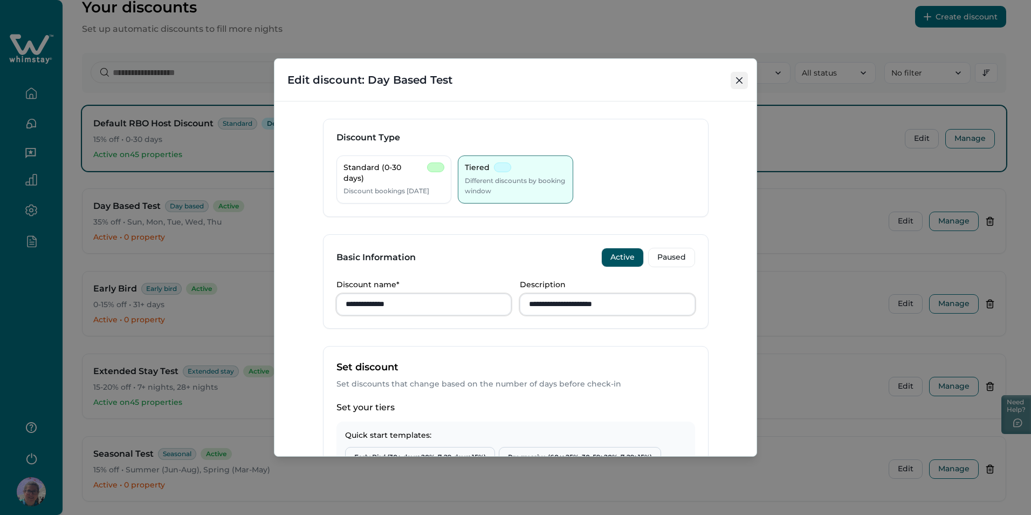
click at [740, 77] on icon "Close" at bounding box center [739, 80] width 6 height 6
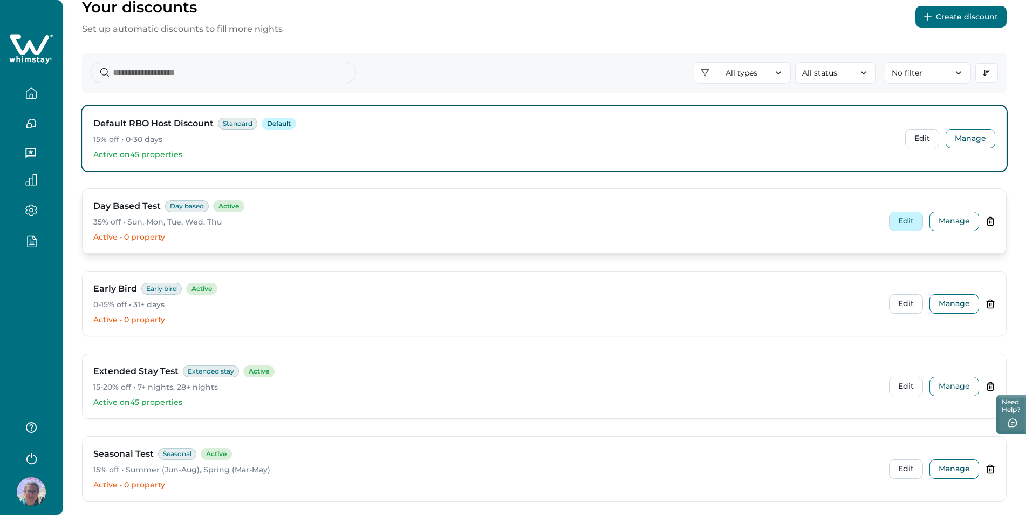
click at [904, 225] on button "Edit" at bounding box center [906, 220] width 34 height 19
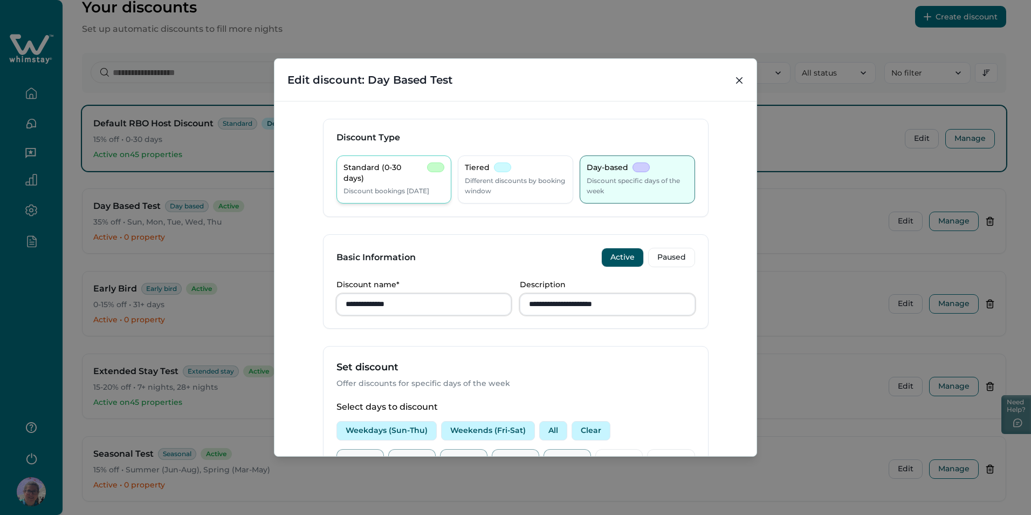
click at [378, 186] on p "Discount bookings [DATE]" at bounding box center [387, 191] width 86 height 11
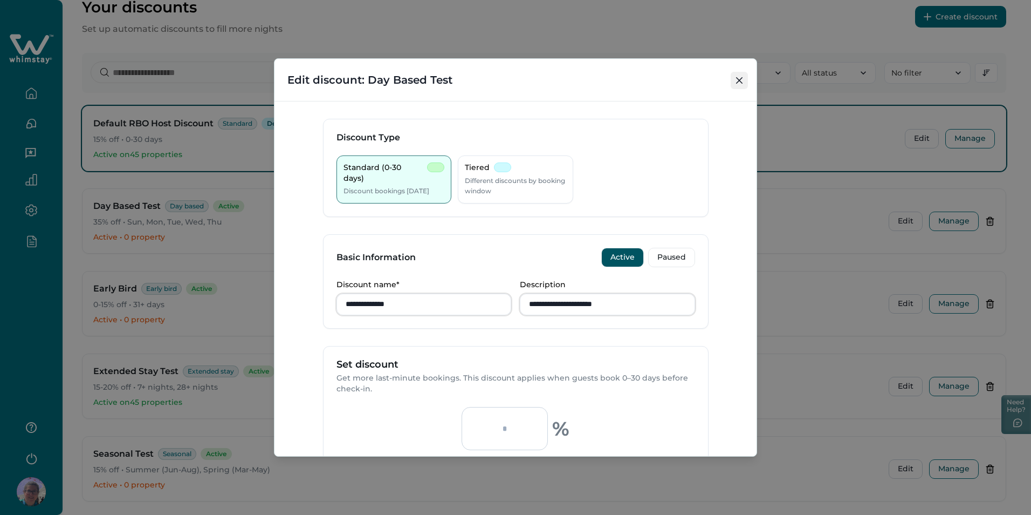
click at [736, 72] on button "Close" at bounding box center [739, 80] width 17 height 17
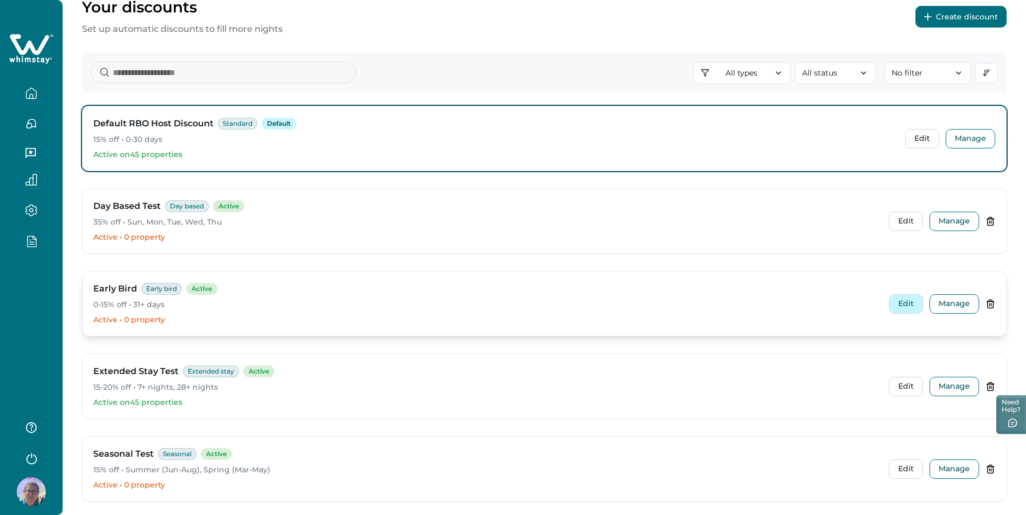
click at [908, 310] on button "Edit" at bounding box center [906, 303] width 34 height 19
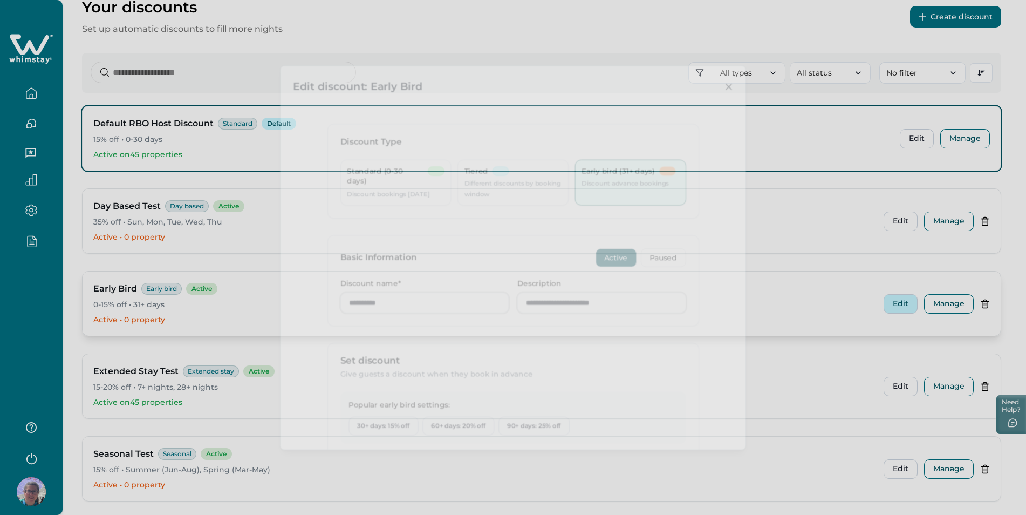
type input "**"
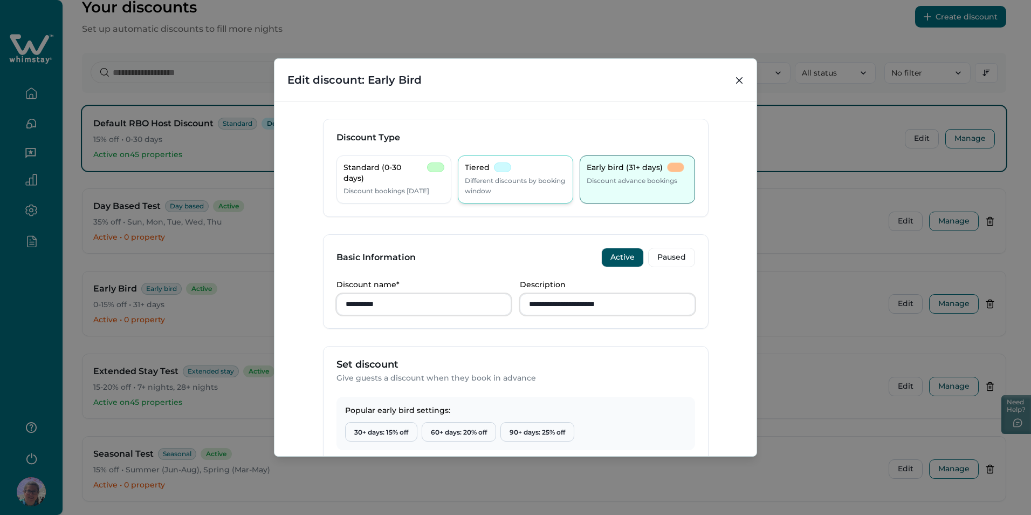
click at [514, 192] on p "Different discounts by booking window" at bounding box center [515, 185] width 101 height 21
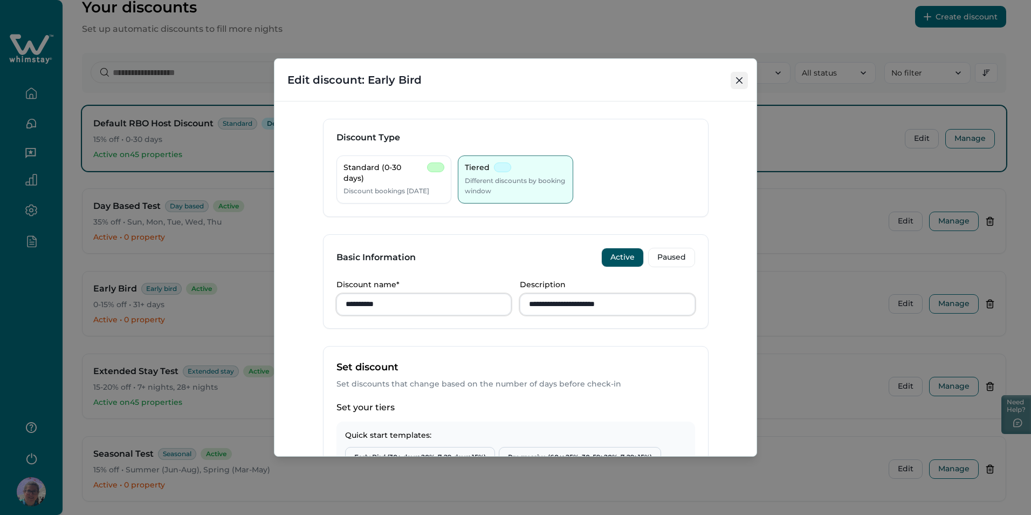
click at [736, 79] on icon "Close" at bounding box center [739, 80] width 6 height 6
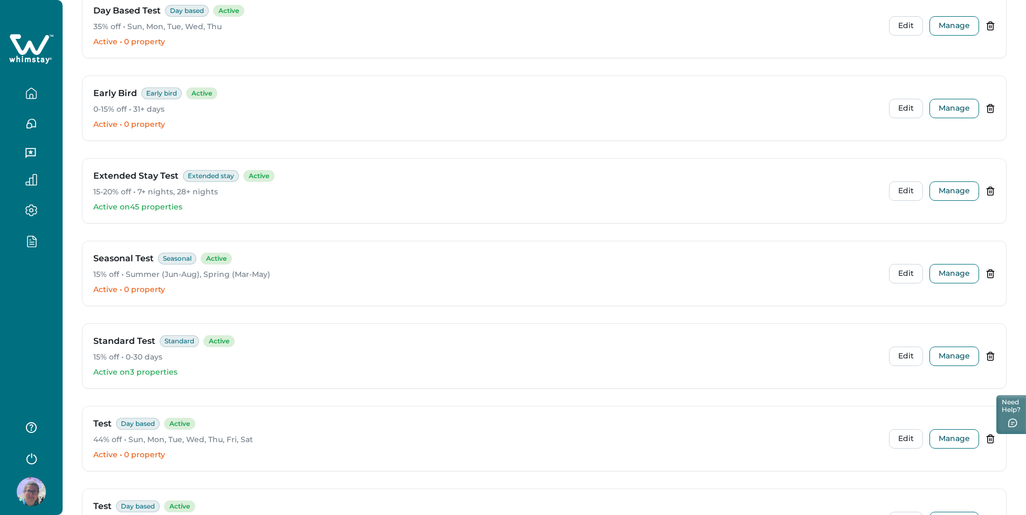
scroll to position [270, 0]
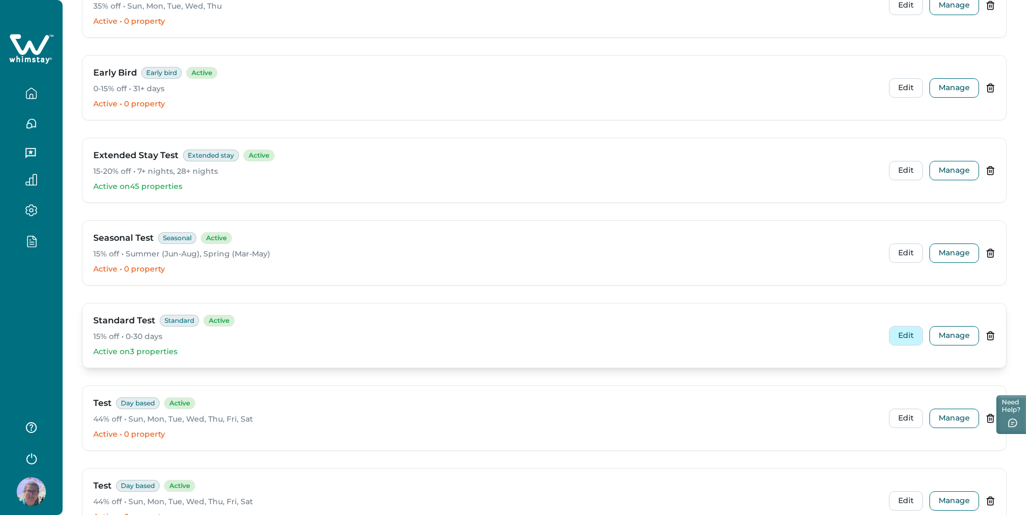
click at [895, 330] on button "Edit" at bounding box center [906, 335] width 34 height 19
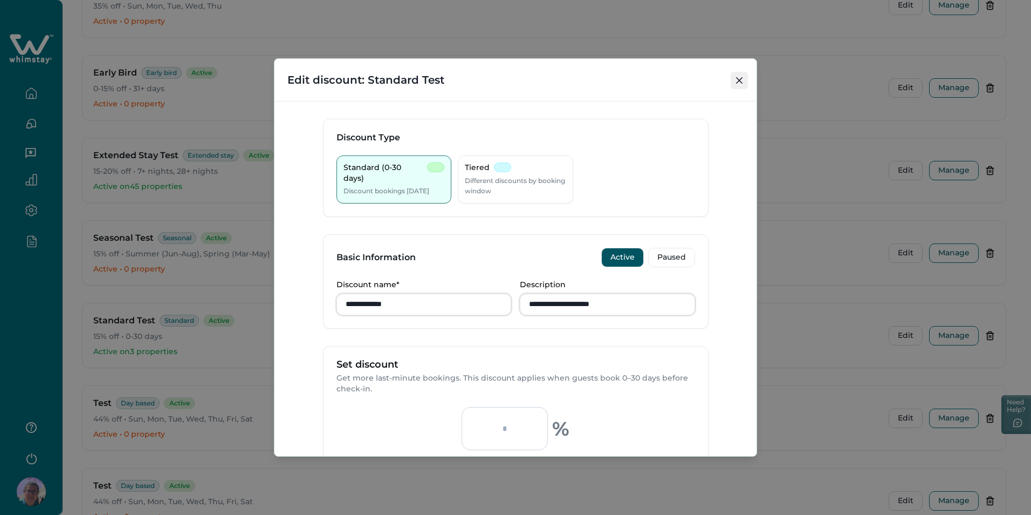
click at [738, 76] on button "Close" at bounding box center [739, 80] width 17 height 17
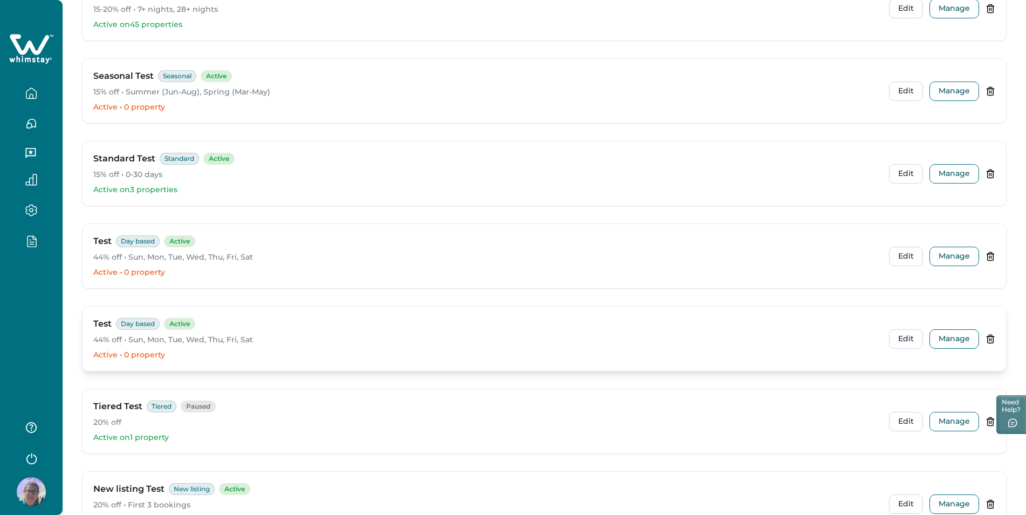
scroll to position [485, 0]
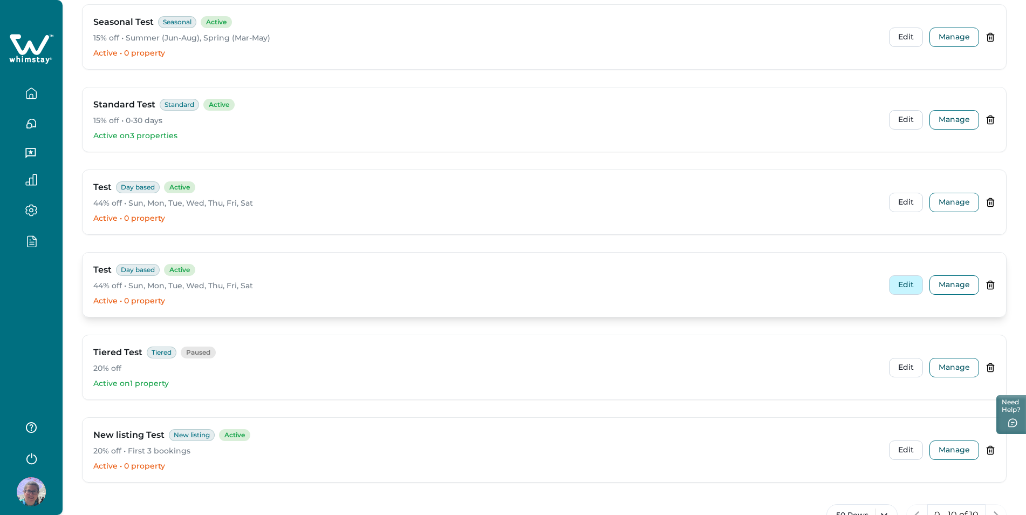
click at [914, 285] on button "Edit" at bounding box center [906, 284] width 34 height 19
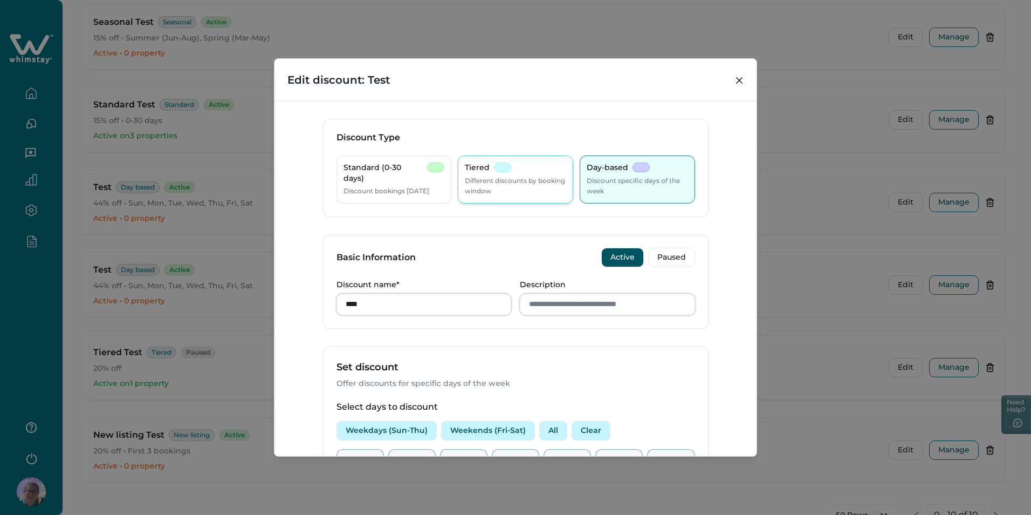
click at [547, 182] on p "Different discounts by booking window" at bounding box center [515, 185] width 101 height 21
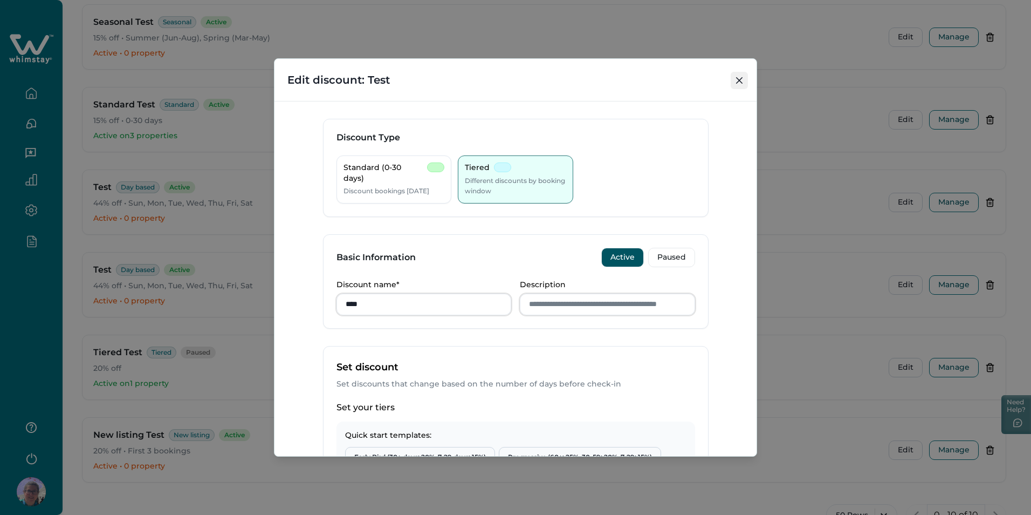
click at [740, 78] on icon "Close" at bounding box center [739, 80] width 6 height 6
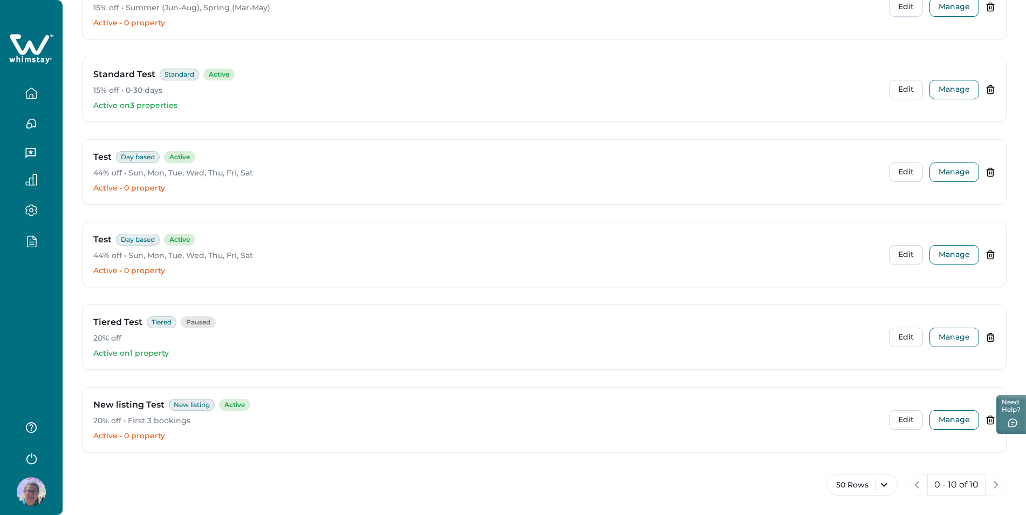
scroll to position [524, 0]
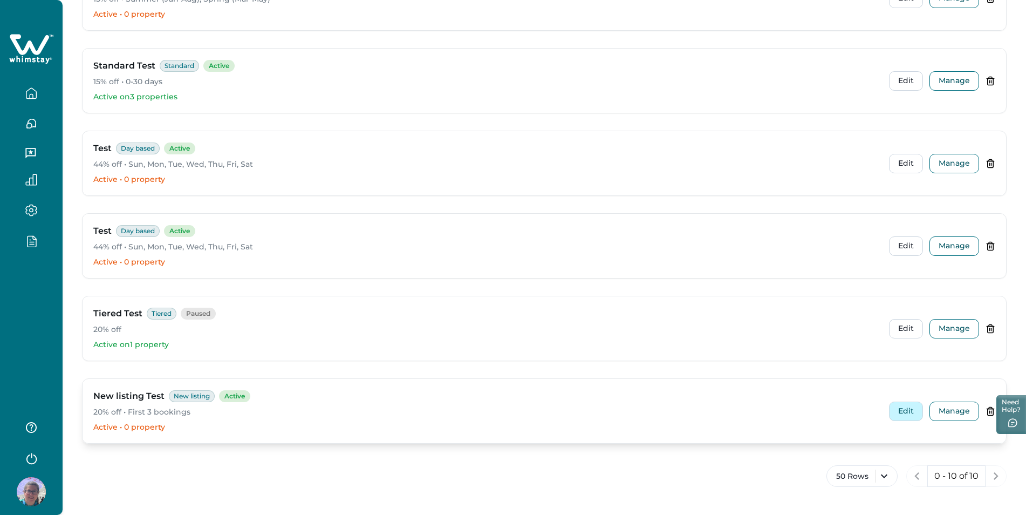
click at [906, 410] on button "Edit" at bounding box center [906, 410] width 34 height 19
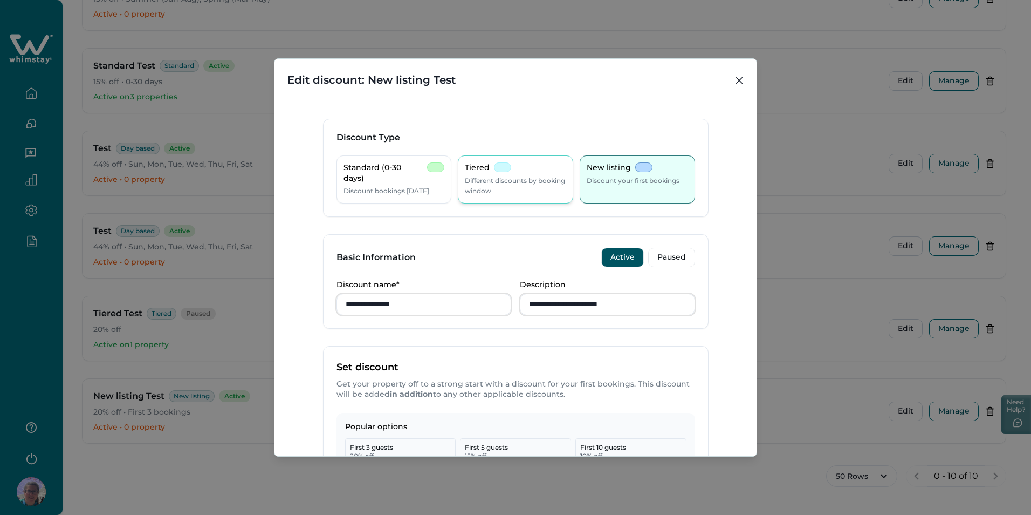
click at [510, 170] on div "Tiered Different discounts by booking window" at bounding box center [515, 179] width 101 height 34
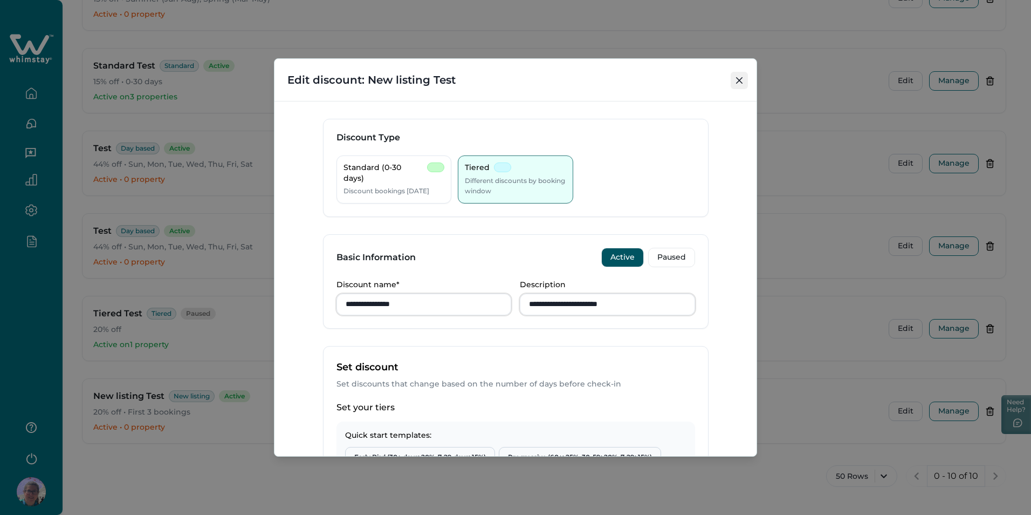
click at [736, 78] on icon "Close" at bounding box center [739, 80] width 6 height 6
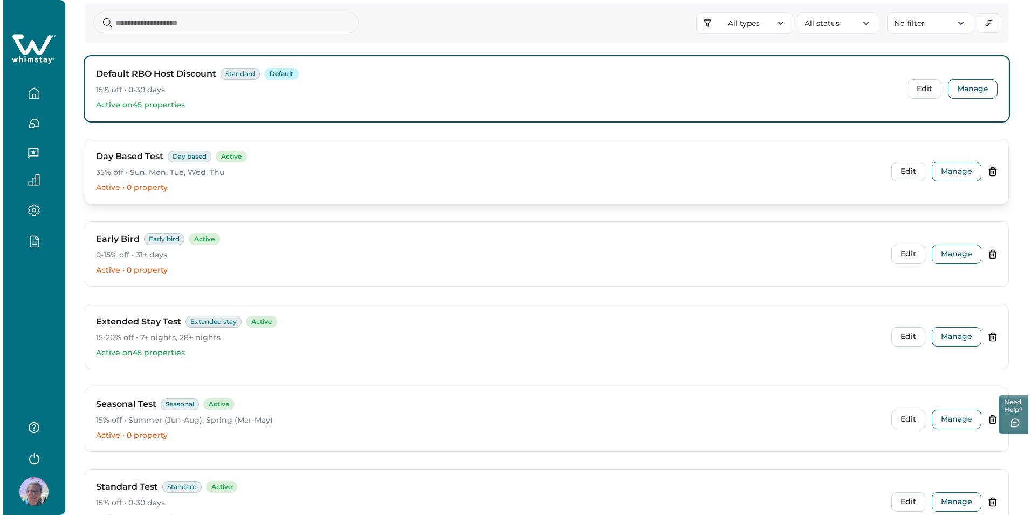
scroll to position [54, 0]
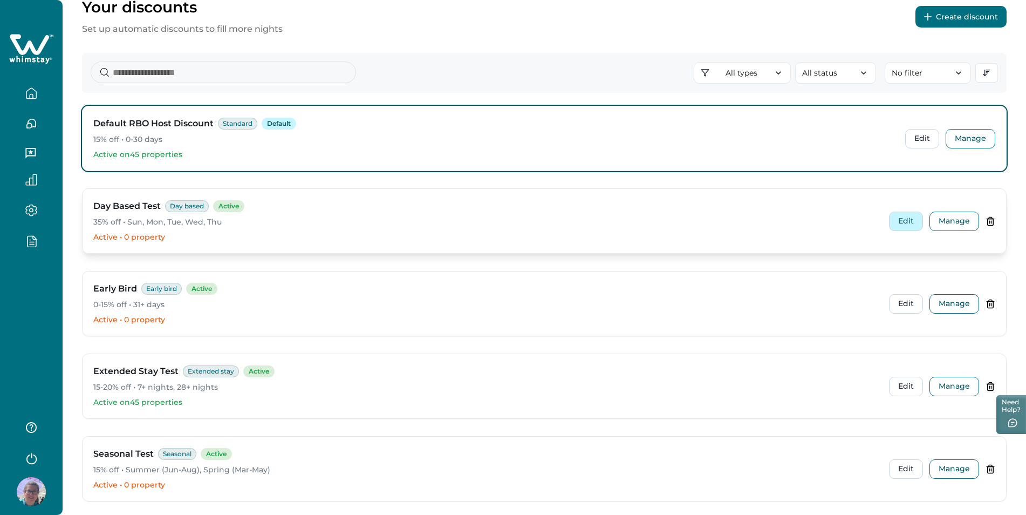
click at [908, 215] on button "Edit" at bounding box center [906, 220] width 34 height 19
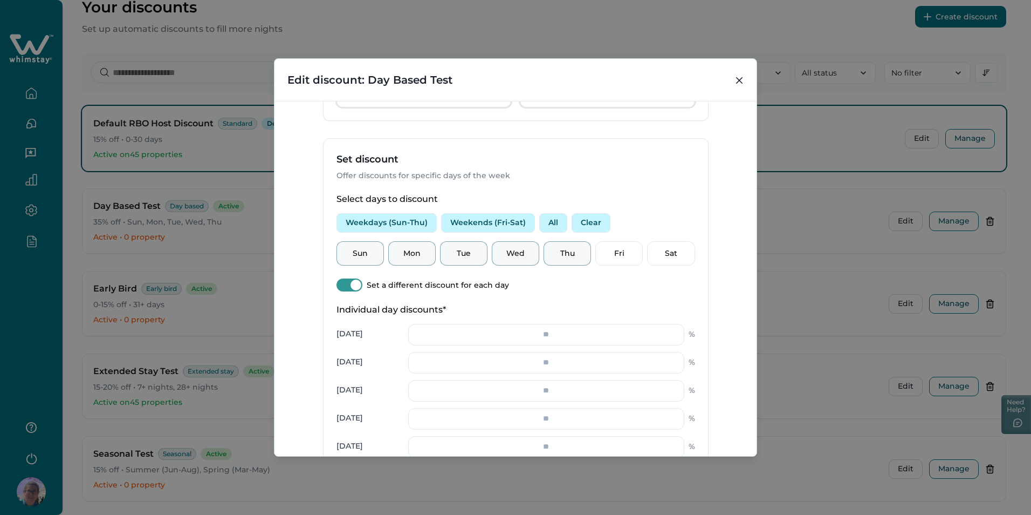
scroll to position [270, 0]
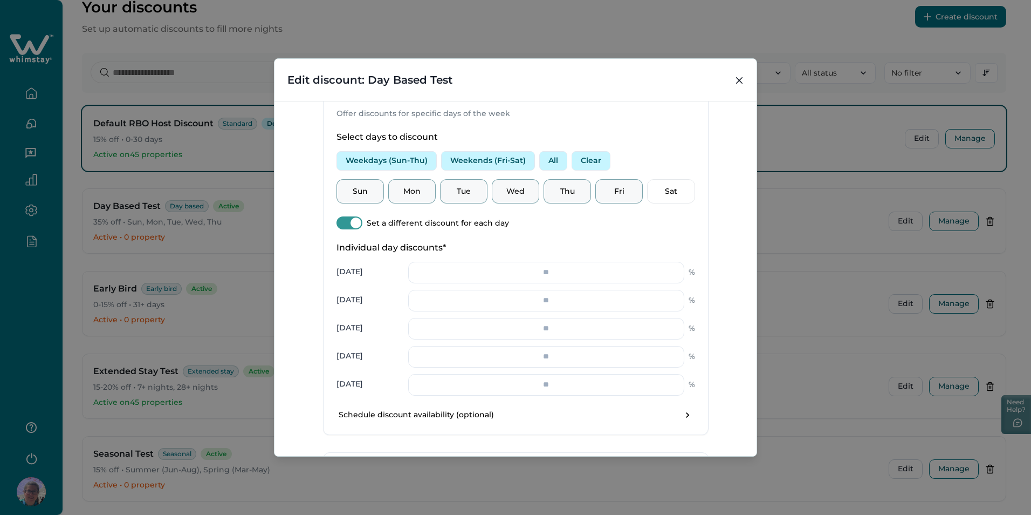
drag, startPoint x: 604, startPoint y: 198, endPoint x: 772, endPoint y: 199, distance: 168.3
click at [605, 197] on div "Fri" at bounding box center [619, 191] width 47 height 25
click at [673, 196] on p "Sat" at bounding box center [670, 191] width 33 height 11
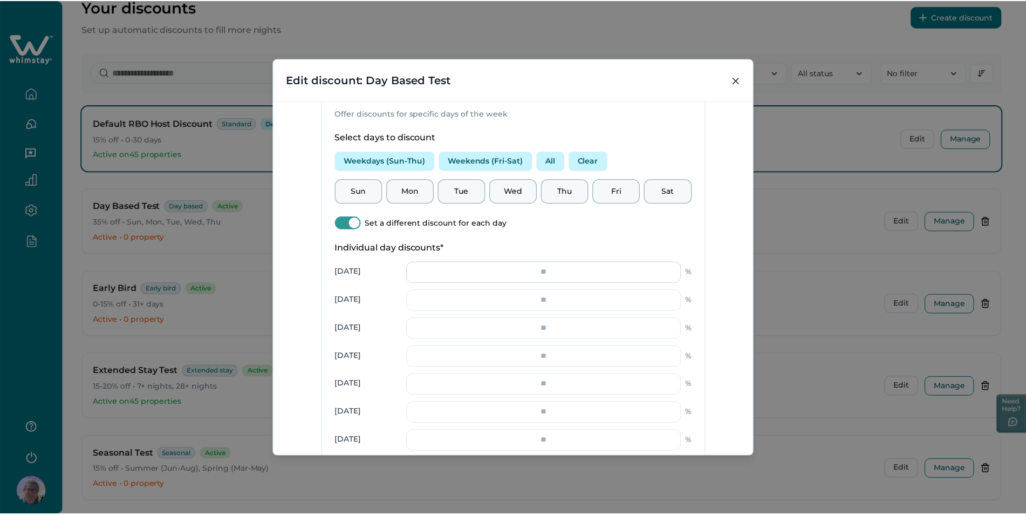
scroll to position [473, 0]
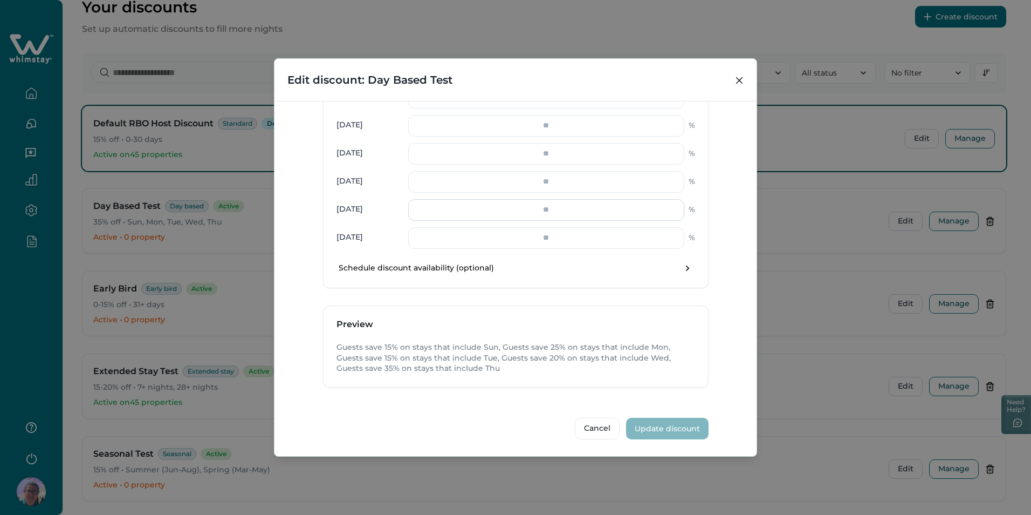
click at [531, 209] on input "number" at bounding box center [546, 210] width 276 height 22
type input "**"
click at [563, 233] on input "number" at bounding box center [546, 238] width 276 height 22
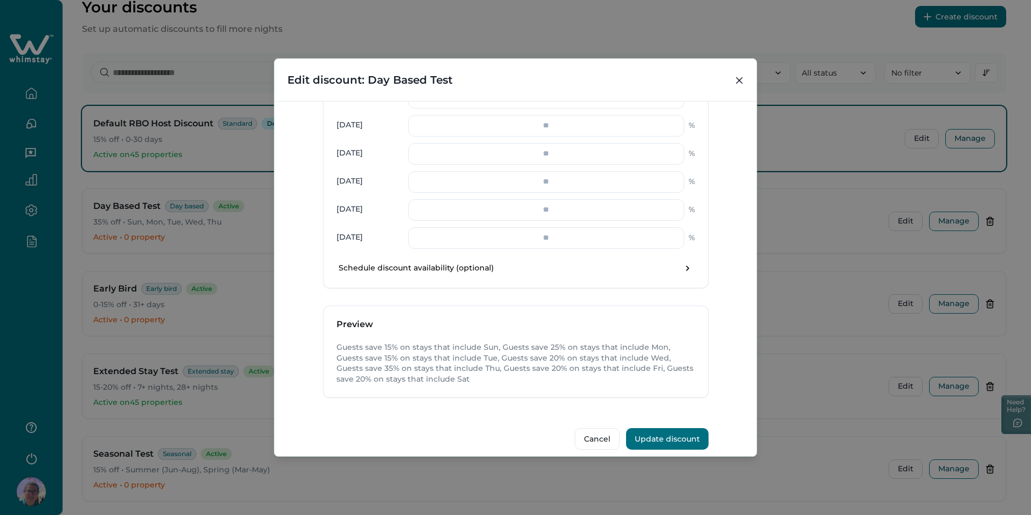
type input "**"
click at [671, 437] on button "Update discount" at bounding box center [667, 439] width 83 height 22
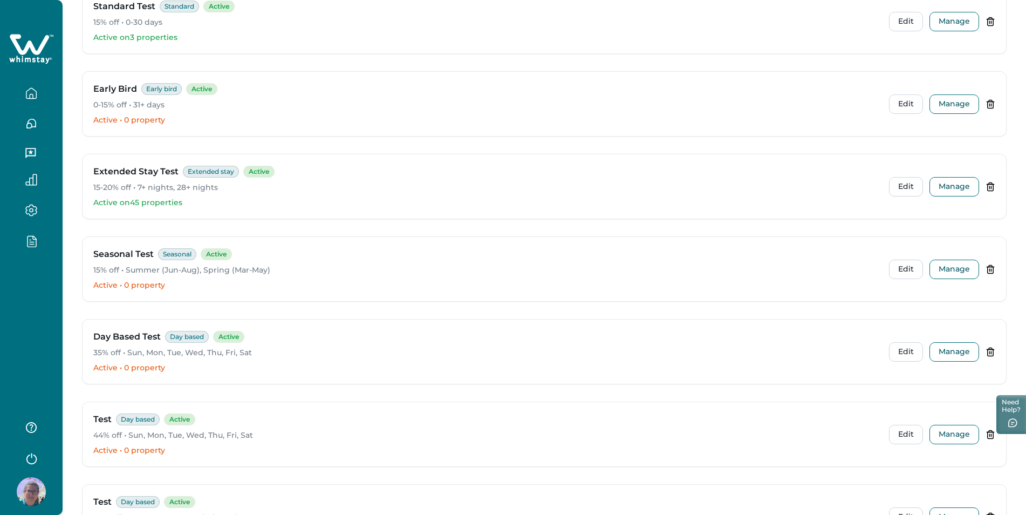
scroll to position [255, 0]
drag, startPoint x: 127, startPoint y: 353, endPoint x: 252, endPoint y: 351, distance: 125.2
click at [252, 351] on p "35% off • Sun, Mon, Tue, Wed, Thu, Fri, Sat" at bounding box center [486, 351] width 787 height 11
drag, startPoint x: 252, startPoint y: 351, endPoint x: 245, endPoint y: 351, distance: 6.5
click at [247, 351] on p "35% off • Sun, Mon, Tue, Wed, Thu, Fri, Sat" at bounding box center [486, 351] width 787 height 11
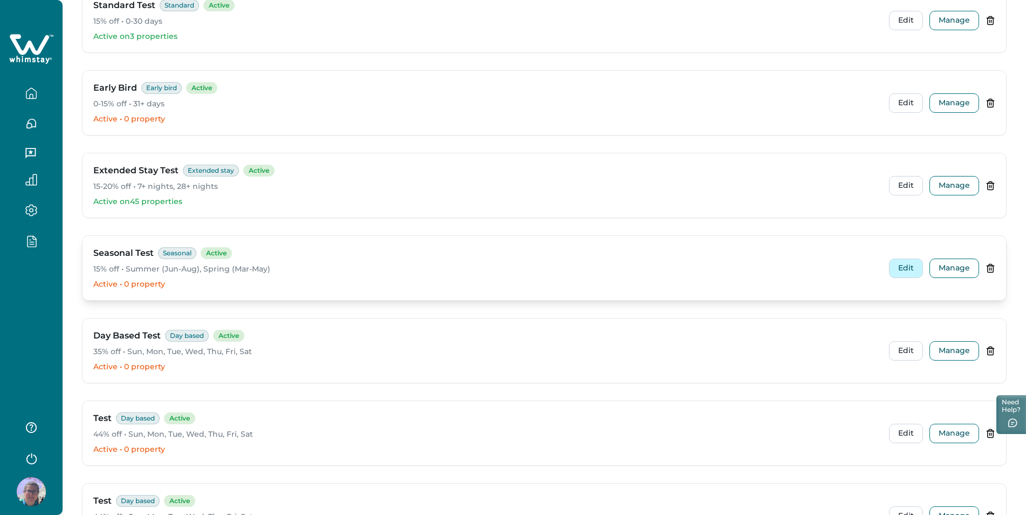
click at [905, 268] on button "Edit" at bounding box center [906, 267] width 34 height 19
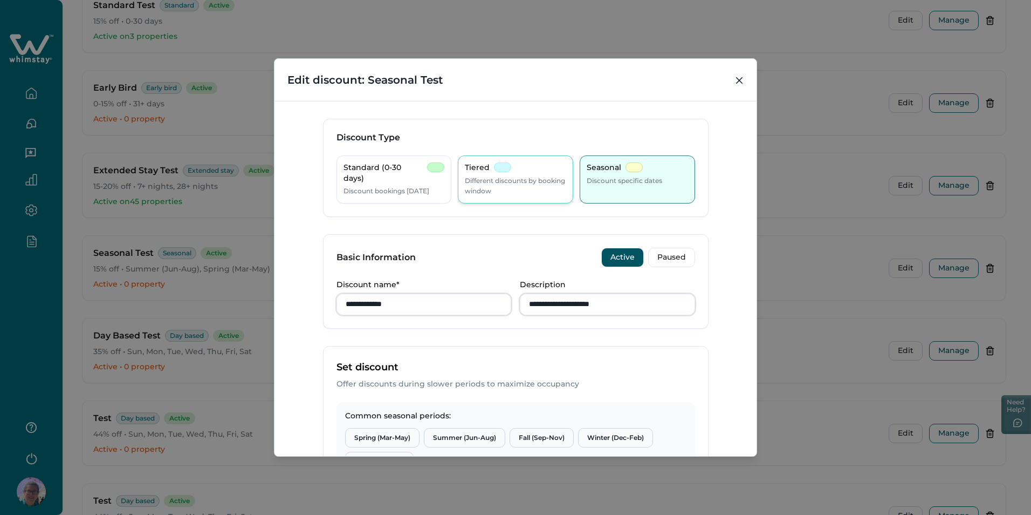
click at [493, 176] on p "Different discounts by booking window" at bounding box center [515, 185] width 101 height 21
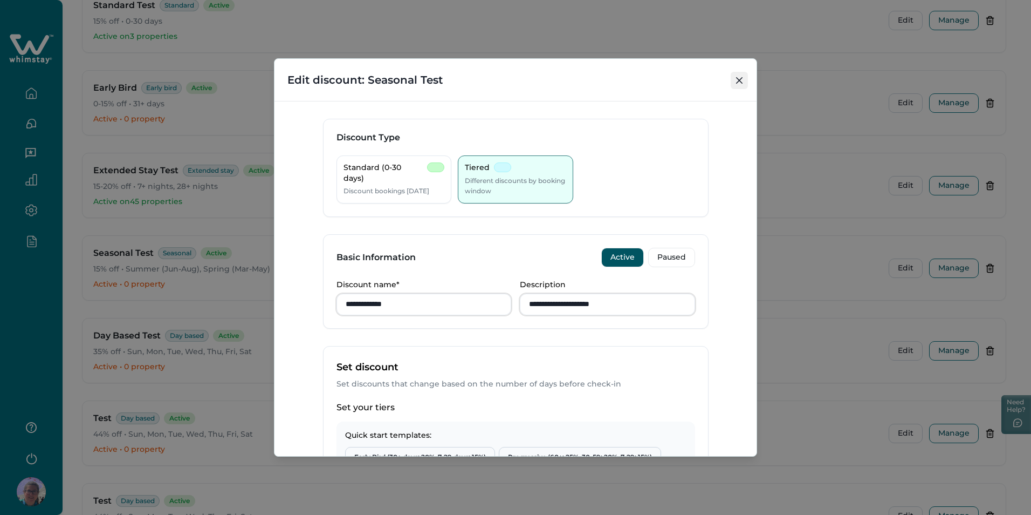
click at [737, 79] on icon "Close" at bounding box center [739, 80] width 6 height 6
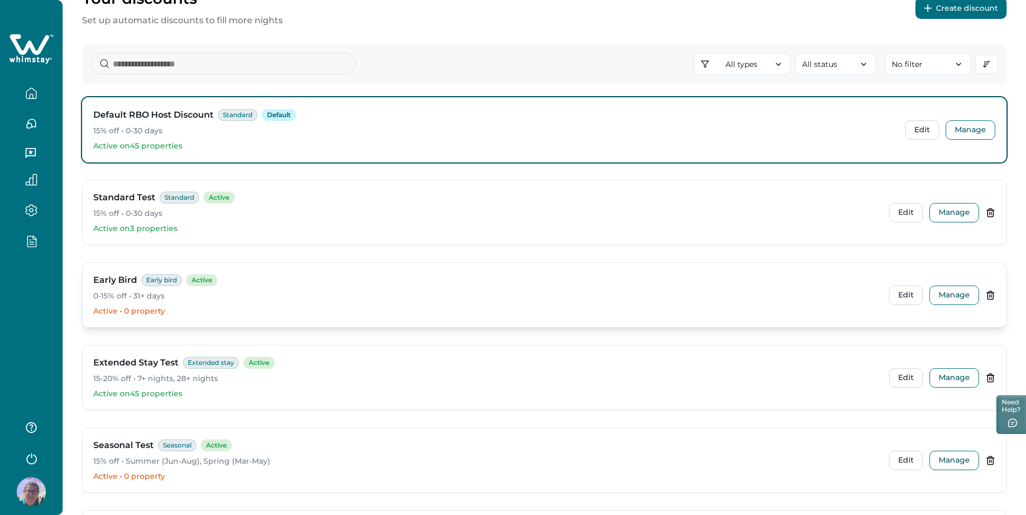
scroll to position [0, 0]
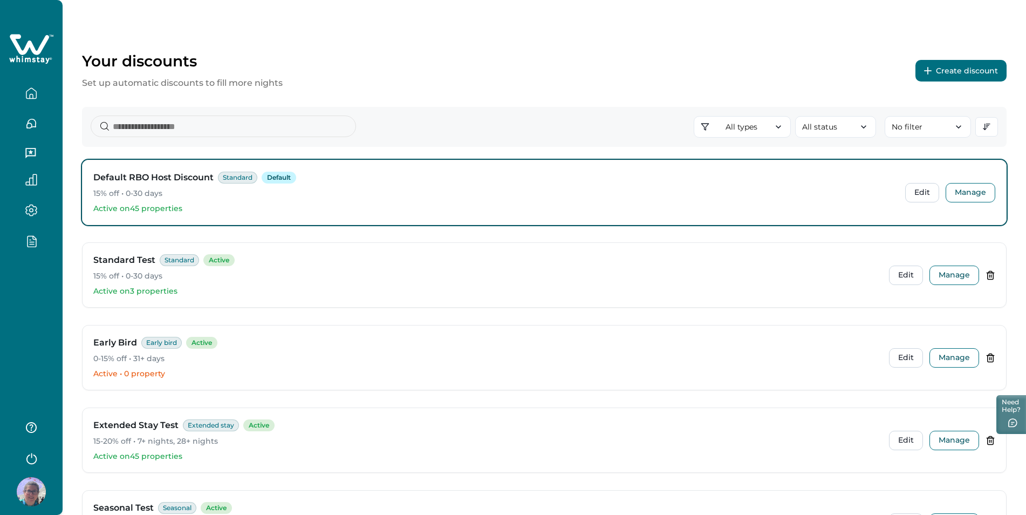
click at [19, 37] on icon at bounding box center [29, 44] width 39 height 20
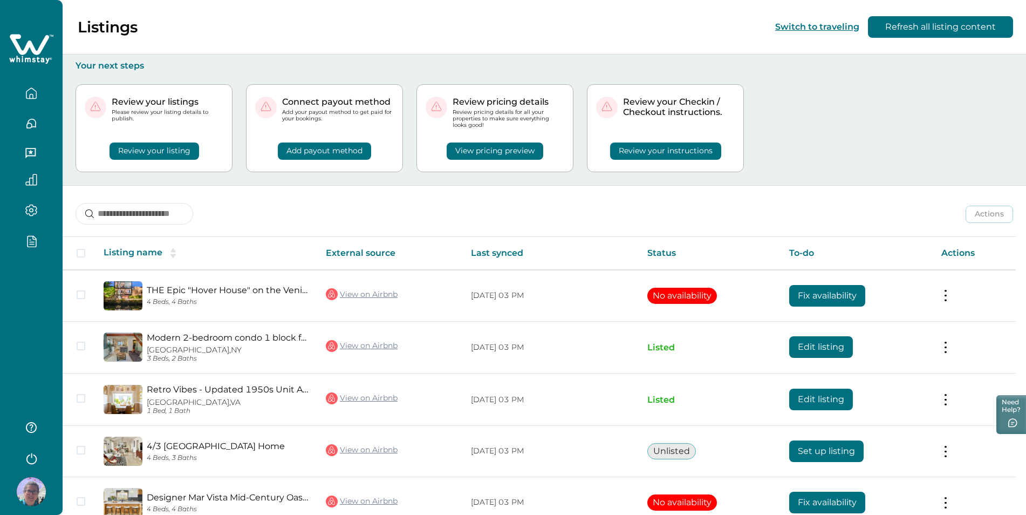
drag, startPoint x: 30, startPoint y: 460, endPoint x: 293, endPoint y: 251, distance: 335.6
click at [95, 362] on div "Listings Switch to traveling Refresh all listing content Your next steps Review…" at bounding box center [513, 257] width 1026 height 515
click at [85, 43] on div "Listings Switch to traveling Refresh all listing content" at bounding box center [513, 27] width 1026 height 54
click at [5, 370] on div at bounding box center [31, 257] width 63 height 515
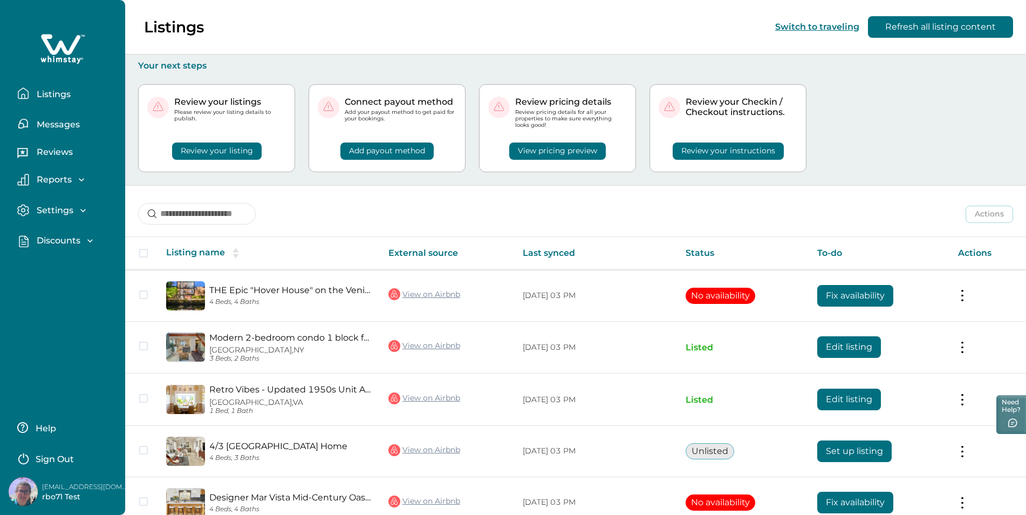
click at [59, 488] on p "rbo71@yopmail.com" at bounding box center [85, 486] width 86 height 11
click at [50, 235] on p "Discounts" at bounding box center [56, 240] width 47 height 11
click at [54, 264] on p "Discounts" at bounding box center [56, 264] width 47 height 11
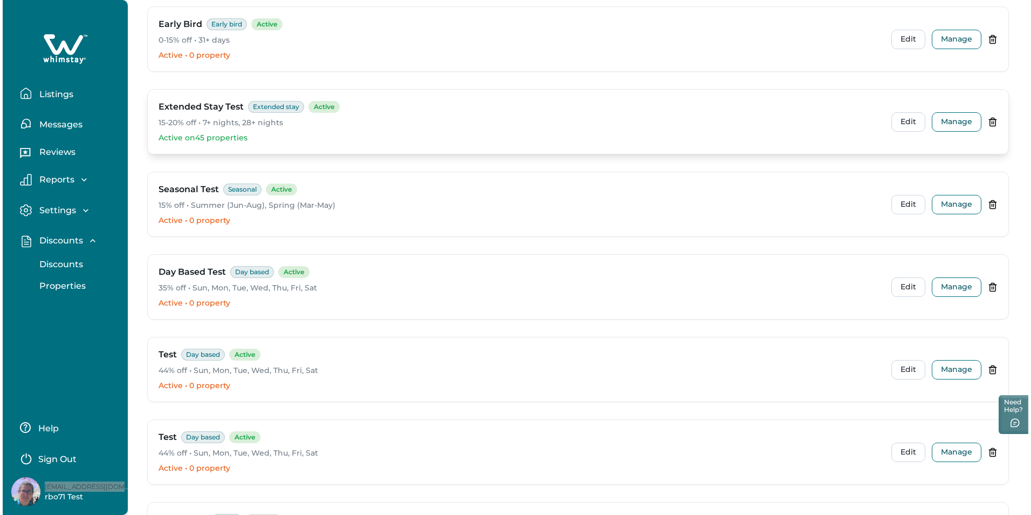
scroll to position [324, 0]
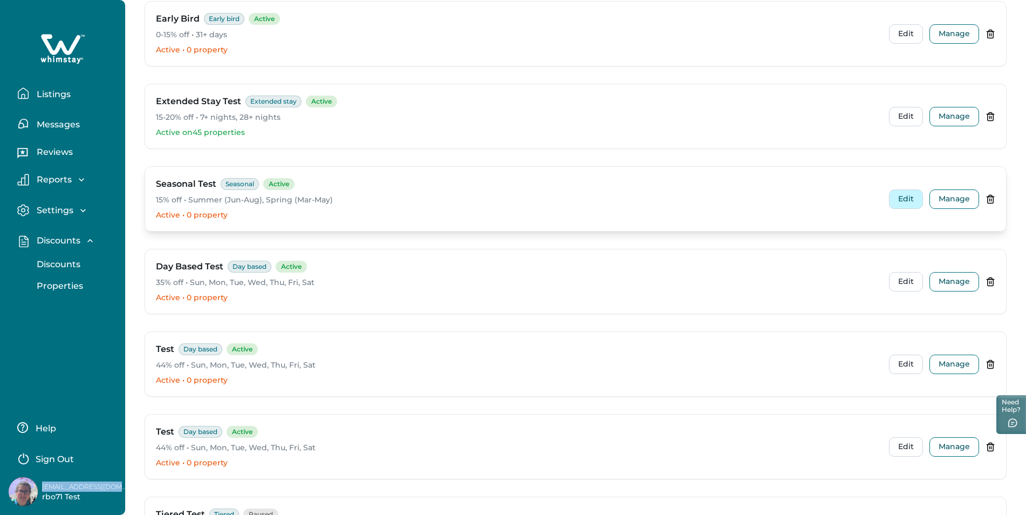
click at [911, 195] on button "Edit" at bounding box center [906, 198] width 34 height 19
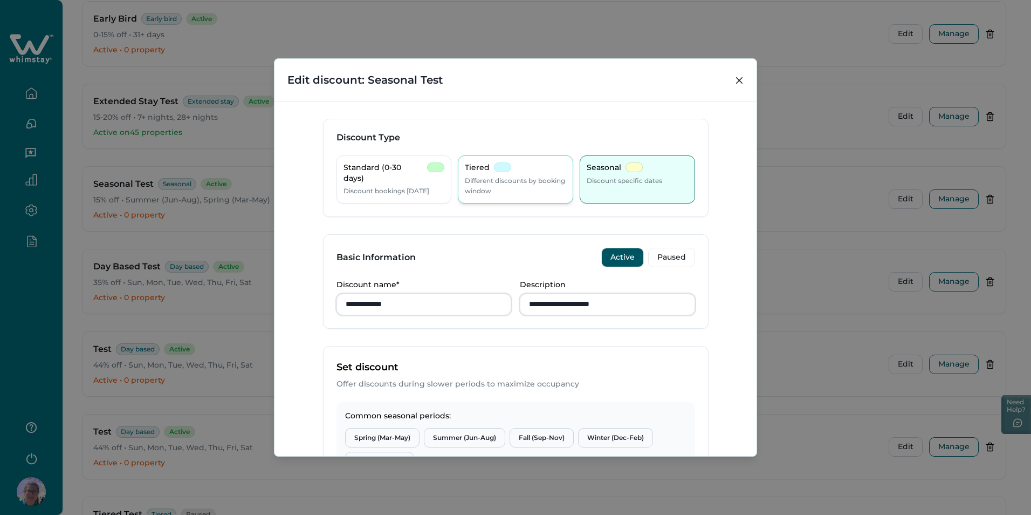
click at [496, 174] on div "Tiered Different discounts by booking window" at bounding box center [515, 179] width 101 height 34
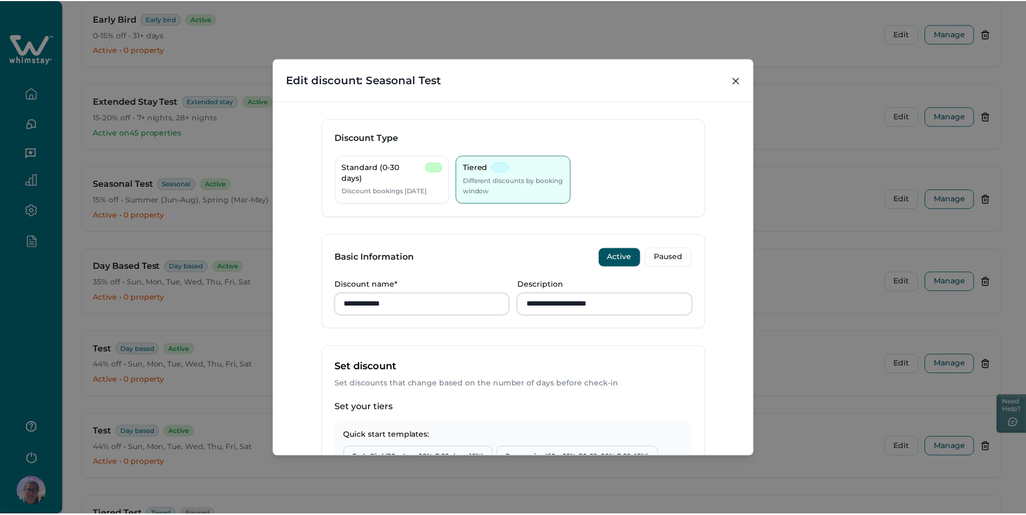
scroll to position [270, 0]
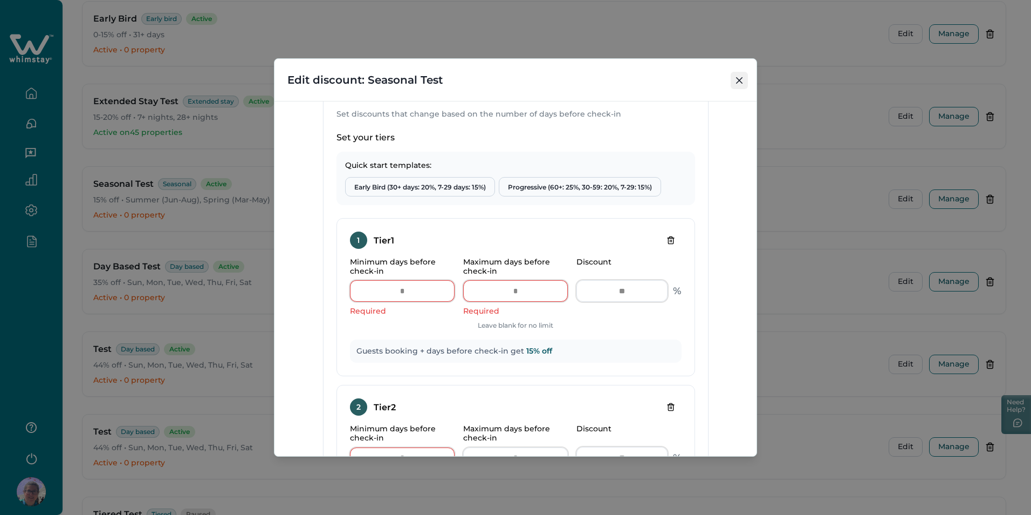
click at [741, 81] on icon "Close" at bounding box center [739, 80] width 6 height 6
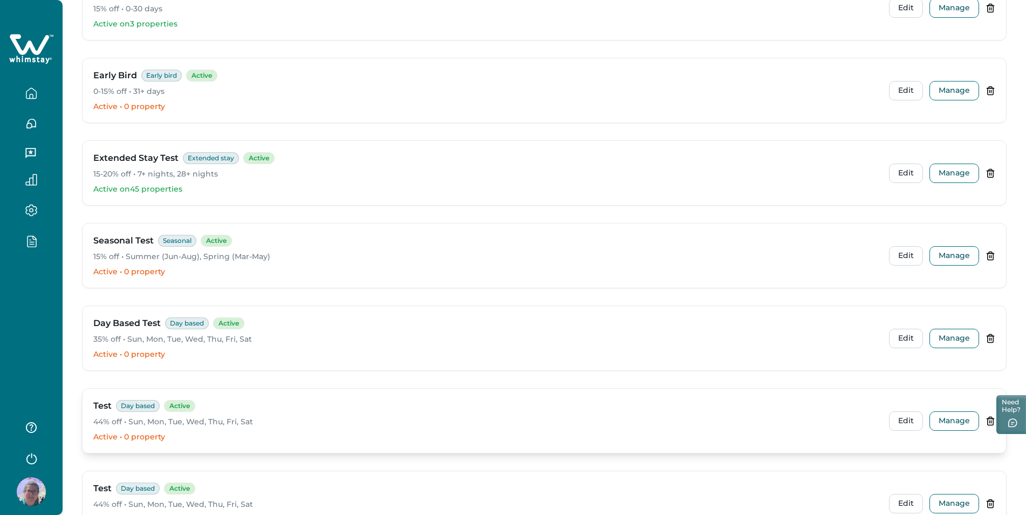
scroll to position [0, 0]
